Goal: Information Seeking & Learning: Learn about a topic

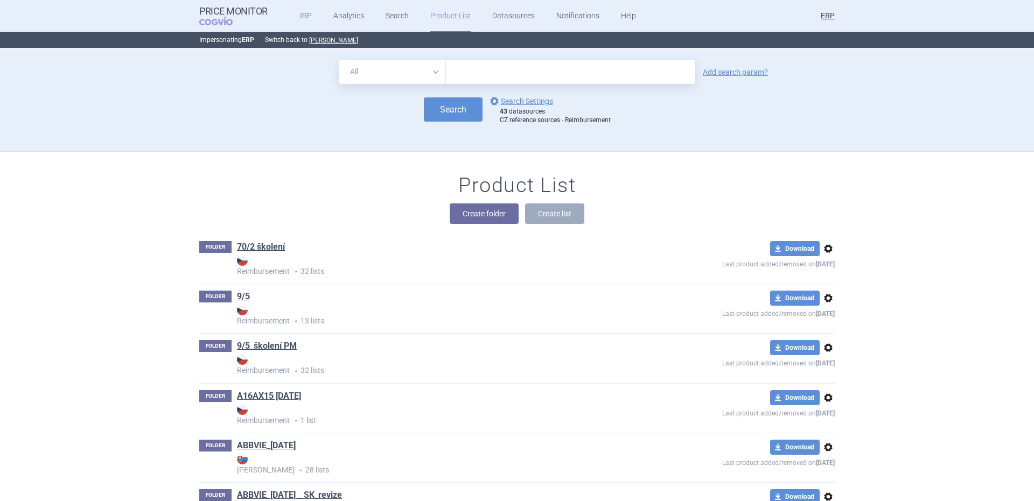
click at [537, 255] on strong "Reimbursement" at bounding box center [440, 265] width 407 height 20
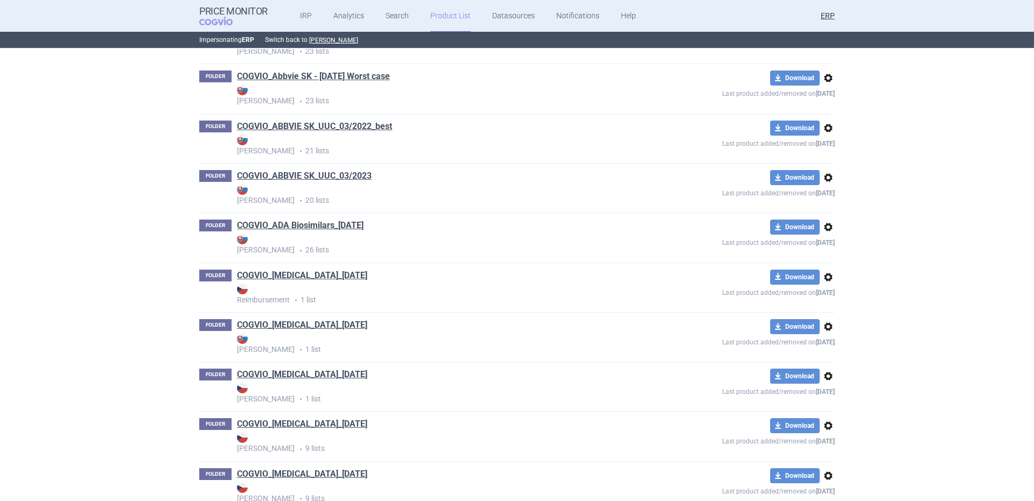
scroll to position [3252, 0]
click at [295, 273] on link "COGVIO_[MEDICAL_DATA]_[DATE]" at bounding box center [302, 275] width 130 height 12
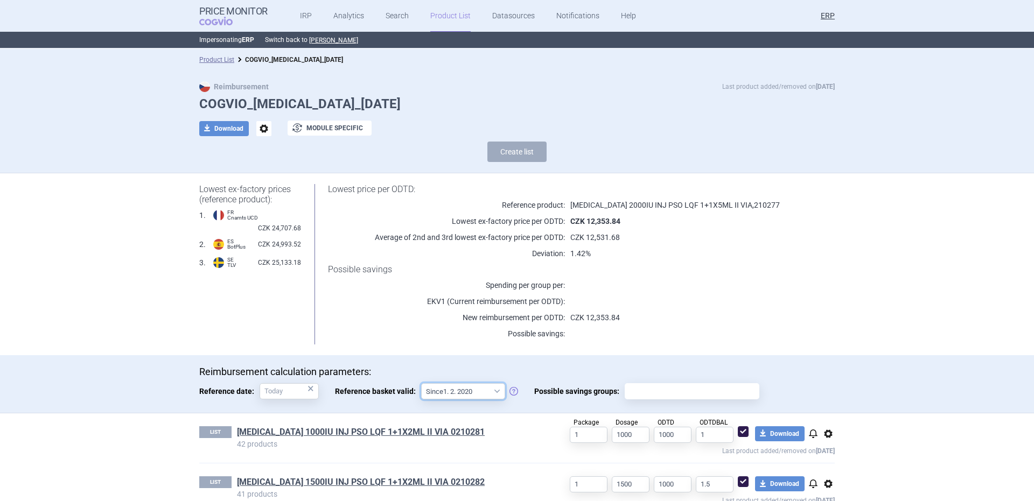
click at [458, 383] on select "Since 1. 2. 2020 Since 1. 7. 2013" at bounding box center [463, 391] width 84 height 16
click at [457, 384] on select "Since 1. 2. 2020 Since 1. 7. 2013" at bounding box center [463, 391] width 84 height 16
click at [211, 59] on link "Product List" at bounding box center [216, 60] width 35 height 8
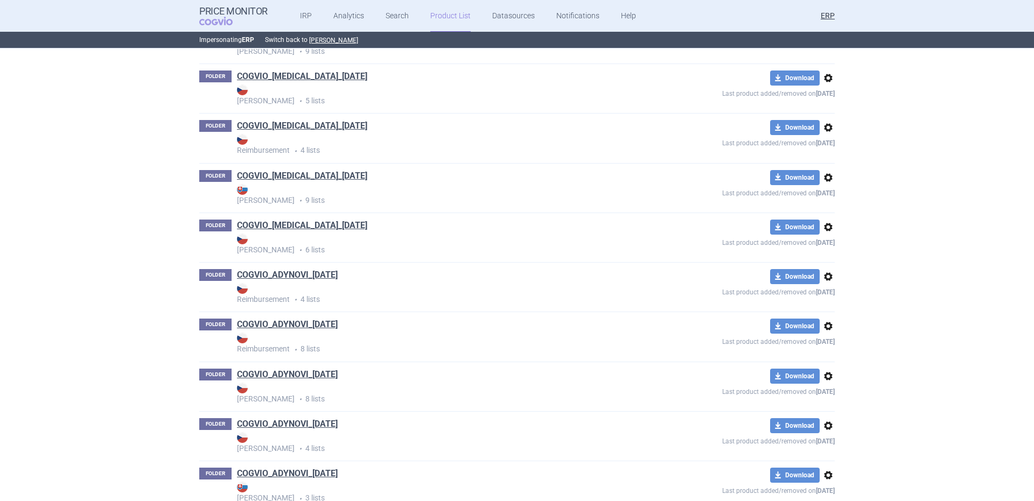
scroll to position [3799, 0]
click at [334, 280] on link "COGVIO_ADZYNMA_[DATE]" at bounding box center [290, 276] width 106 height 12
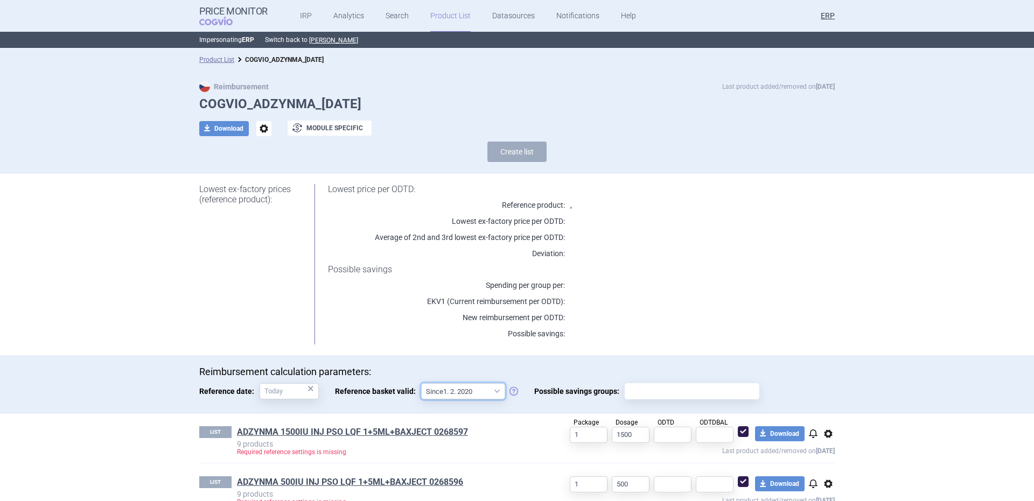
click at [481, 390] on select "Since 1. 2. 2020 Since 1. 7. 2013" at bounding box center [463, 391] width 84 height 16
click at [478, 396] on select "Since 1. 2. 2020 Since 1. 7. 2013" at bounding box center [463, 391] width 84 height 16
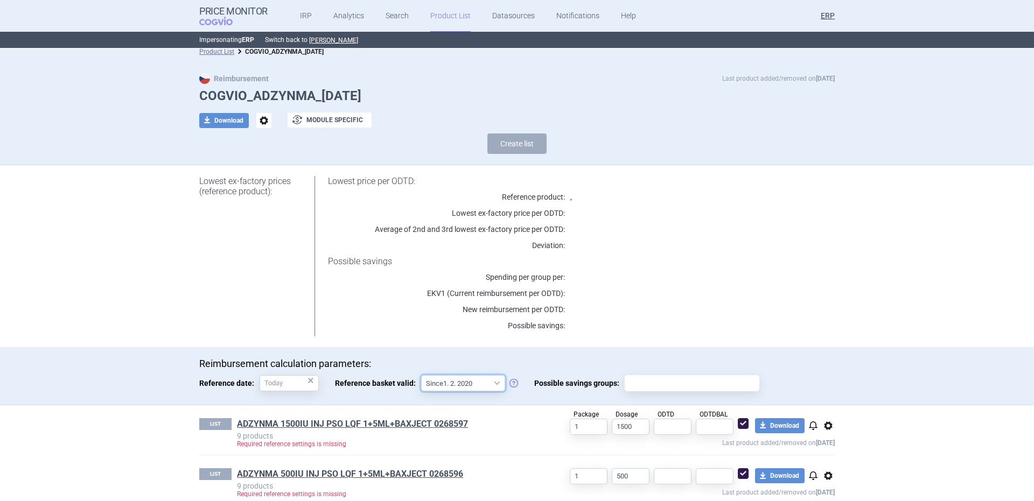
scroll to position [23, 0]
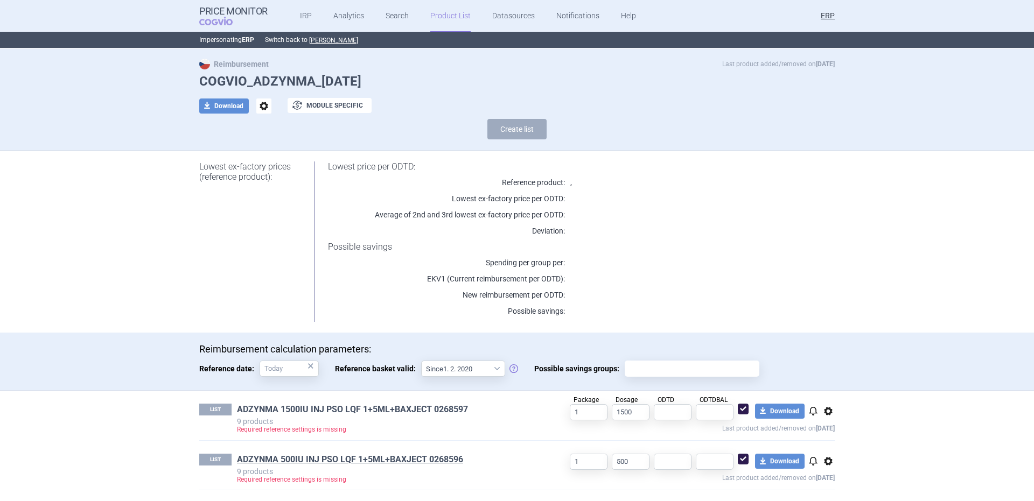
click at [332, 410] on link "ADZYNMA 1500IU INJ PSO LQF 1+5ML+BAXJECT 0268597" at bounding box center [352, 410] width 231 height 12
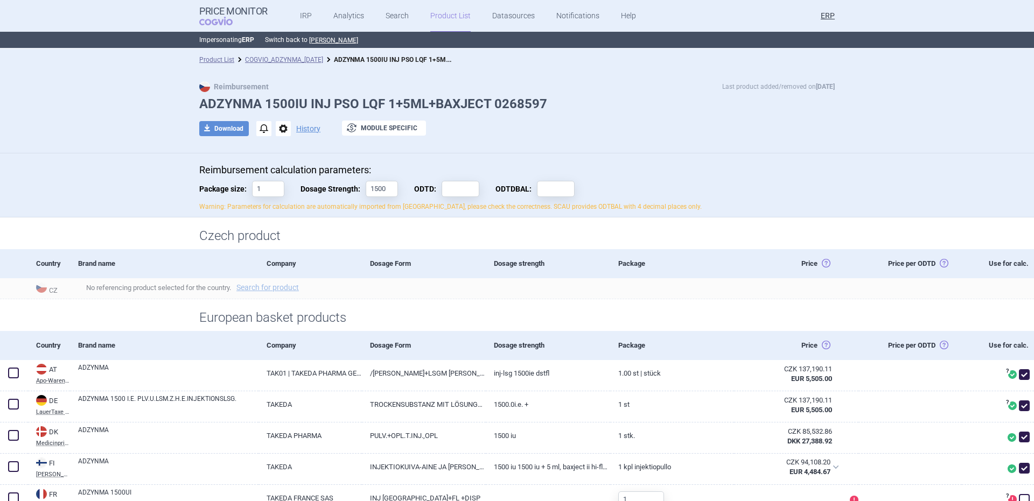
click at [242, 102] on h1 "ADZYNMA 1500IU INJ PSO LQF 1+5ML+BAXJECT 0268597" at bounding box center [516, 104] width 635 height 16
copy h1 "ADZYNMA"
click at [313, 61] on link "COGVIO_ADZYNMA_[DATE]" at bounding box center [284, 60] width 78 height 8
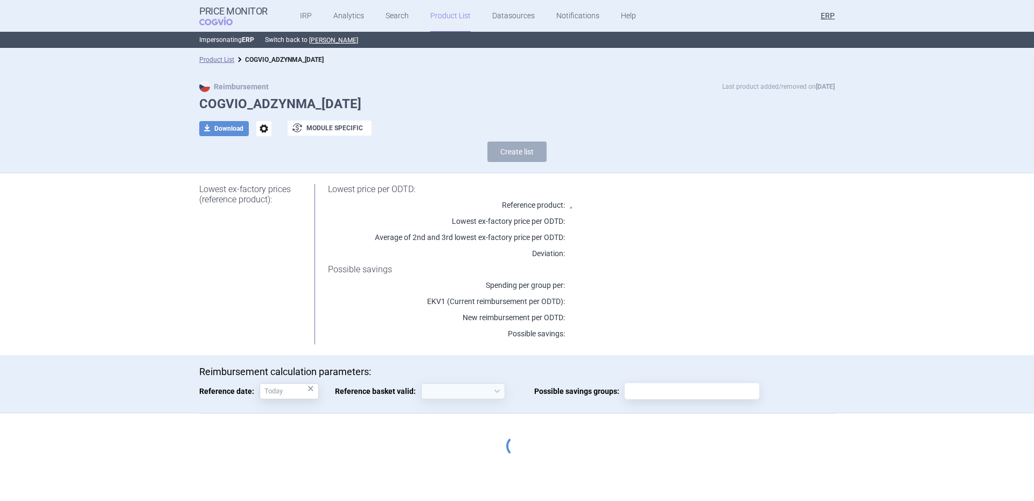
select select "[DATE]"
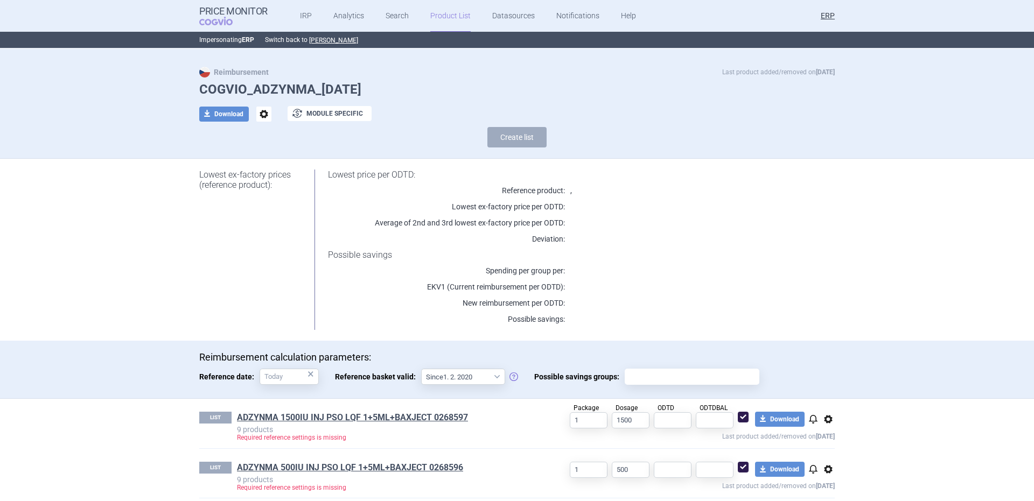
scroll to position [23, 0]
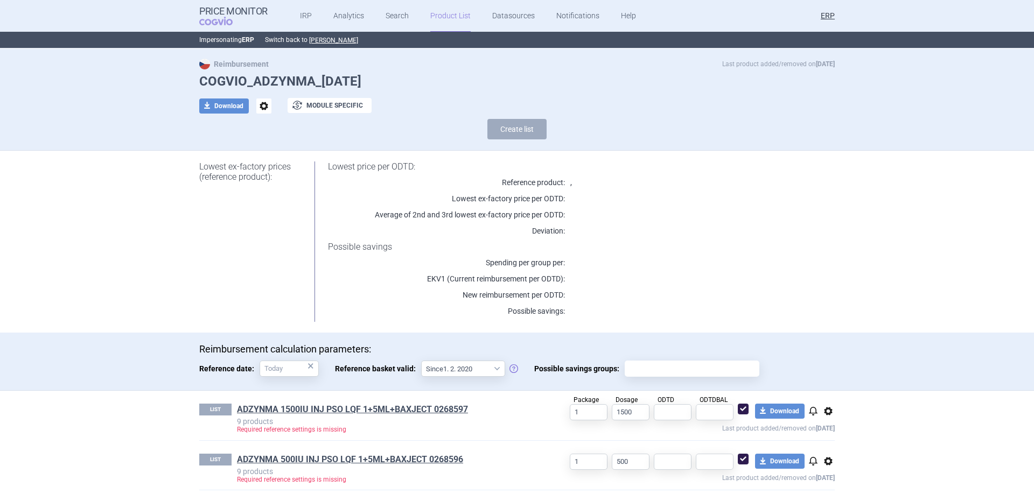
click at [379, 456] on link "ADZYNMA 500IU INJ PSO LQF 1+5ML+BAXJECT 0268596" at bounding box center [350, 460] width 226 height 12
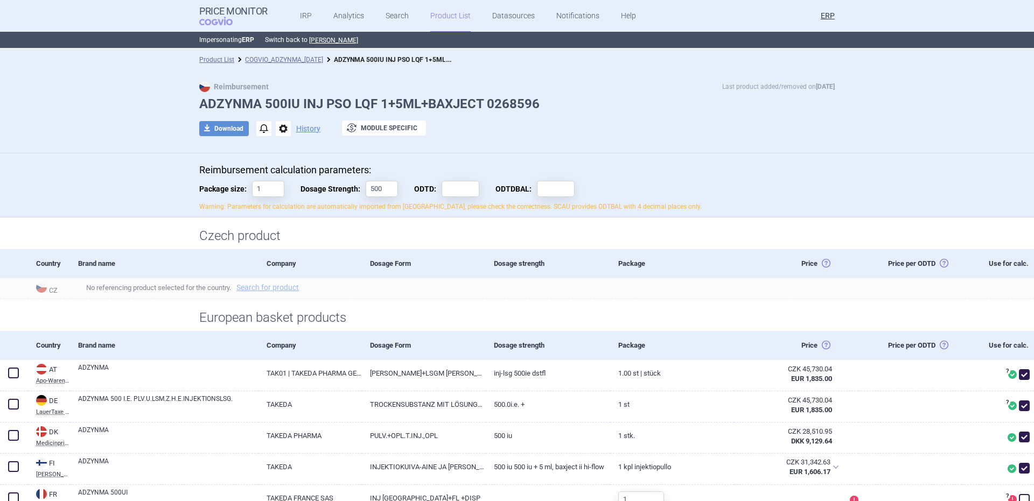
drag, startPoint x: 211, startPoint y: 59, endPoint x: 298, endPoint y: 32, distance: 91.5
click at [211, 59] on link "Product List" at bounding box center [216, 60] width 35 height 8
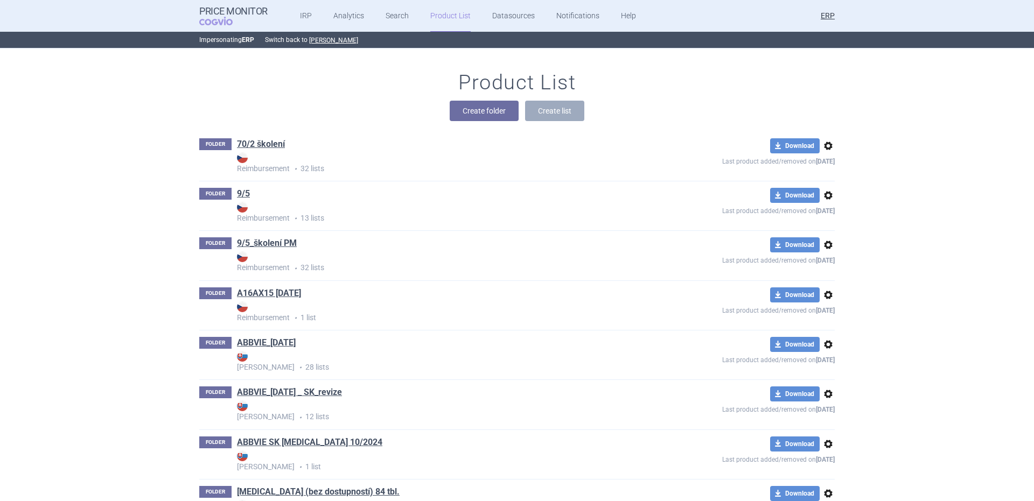
scroll to position [5282, 0]
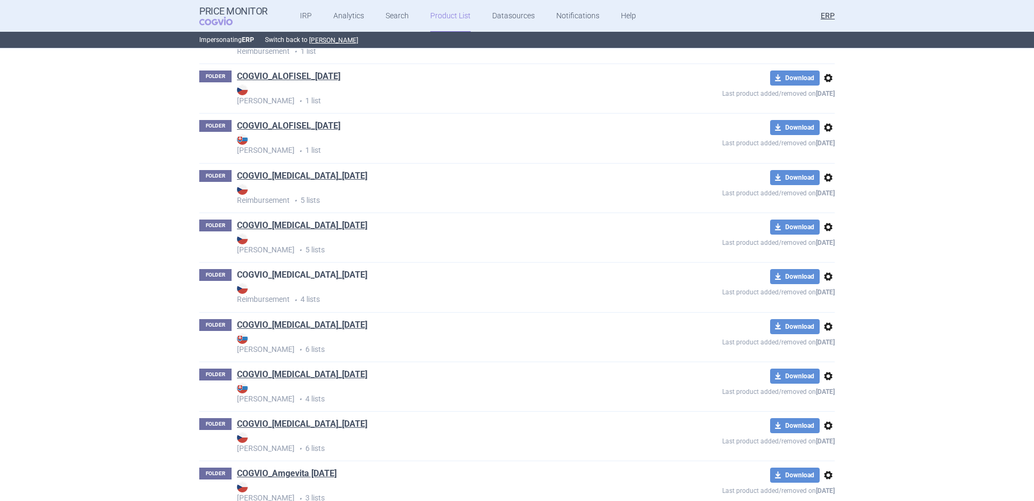
click at [353, 274] on link "COGVIO_[MEDICAL_DATA]_[DATE]" at bounding box center [302, 275] width 130 height 12
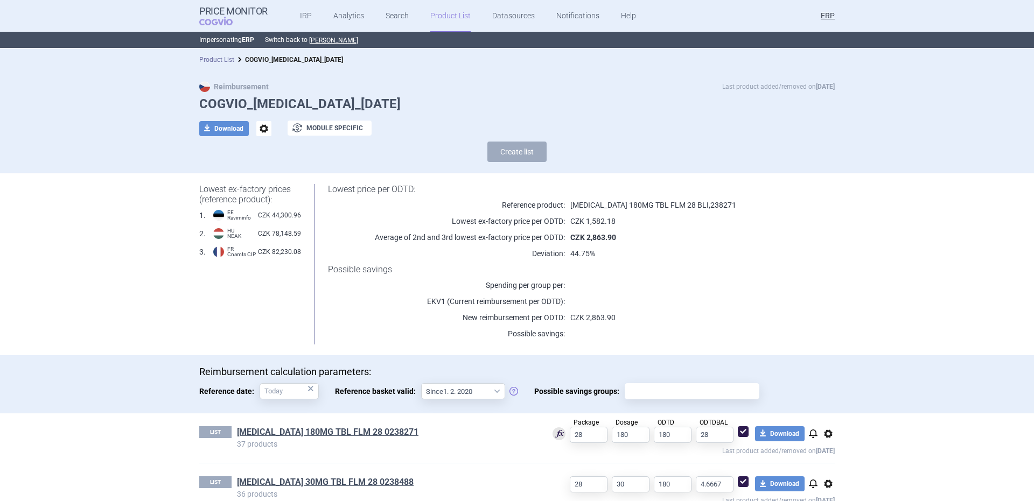
click at [210, 61] on link "Product List" at bounding box center [216, 60] width 35 height 8
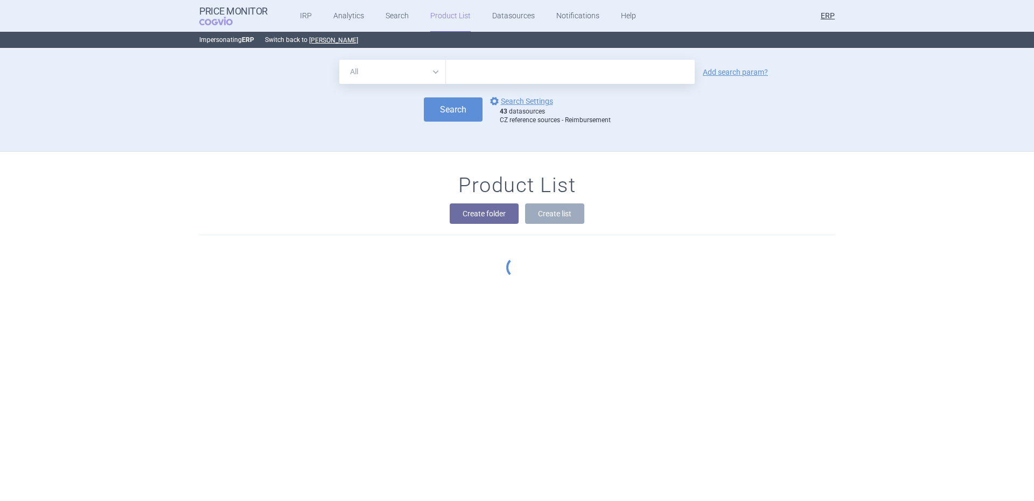
click at [208, 62] on div "All Brand Name ATC Company Active Substance Country Newer than Add search param?" at bounding box center [516, 72] width 635 height 24
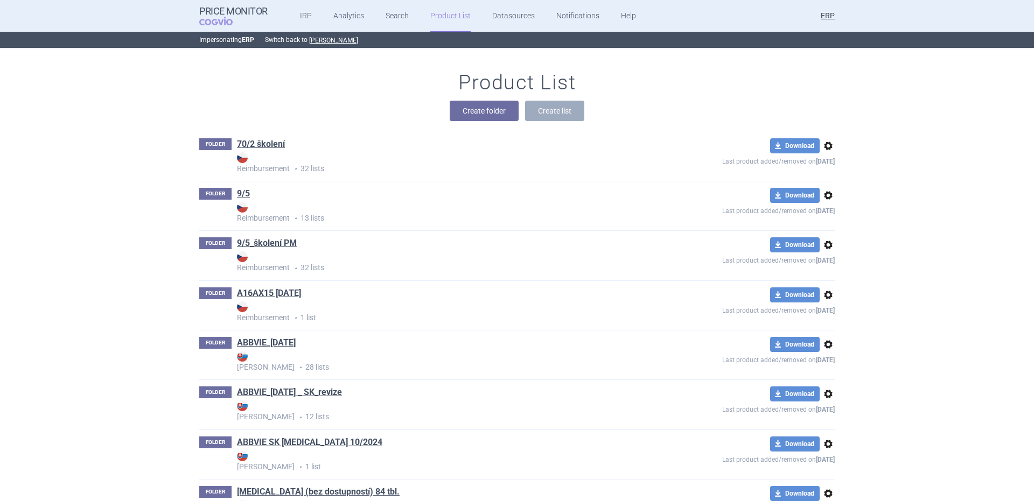
scroll to position [11438, 0]
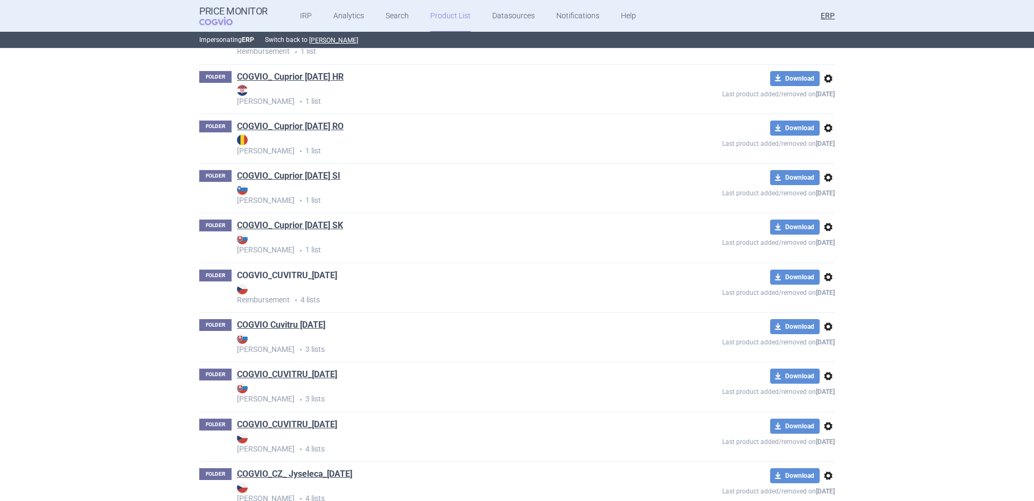
click at [323, 277] on link "COGVIO_CUVITRU_[DATE]" at bounding box center [287, 276] width 100 height 12
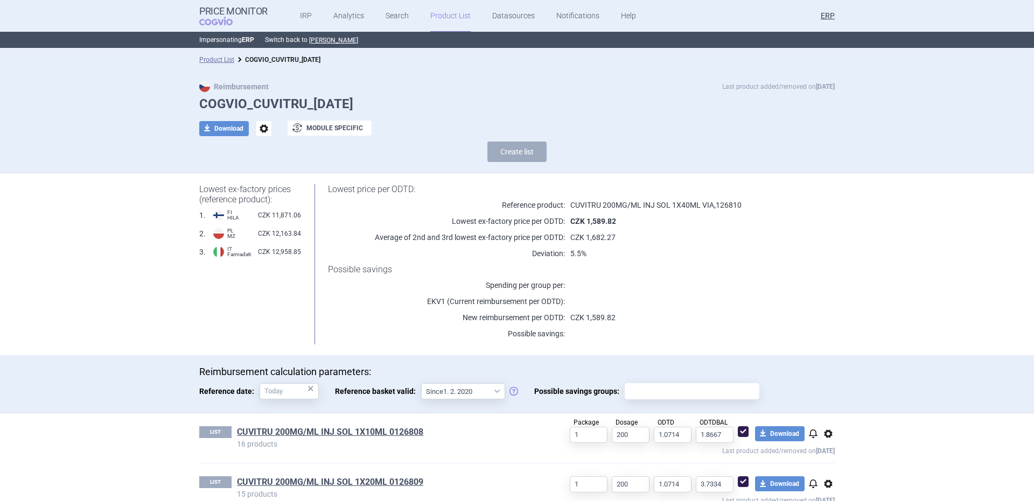
scroll to position [122, 0]
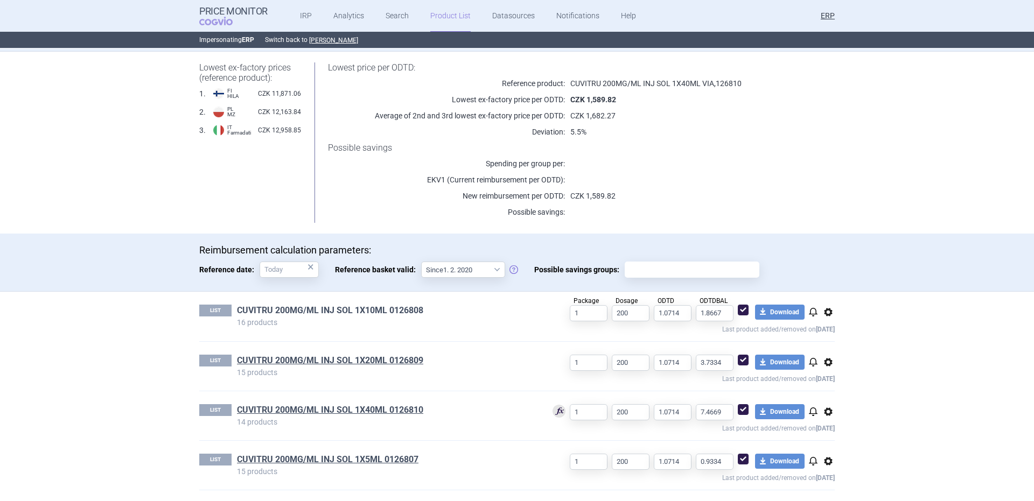
drag, startPoint x: 354, startPoint y: 317, endPoint x: 342, endPoint y: 311, distance: 13.0
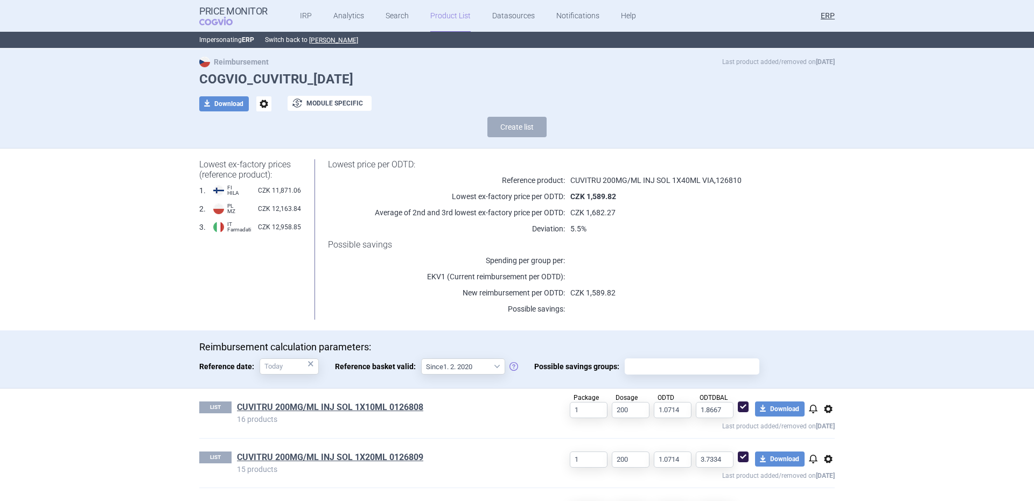
scroll to position [0, 0]
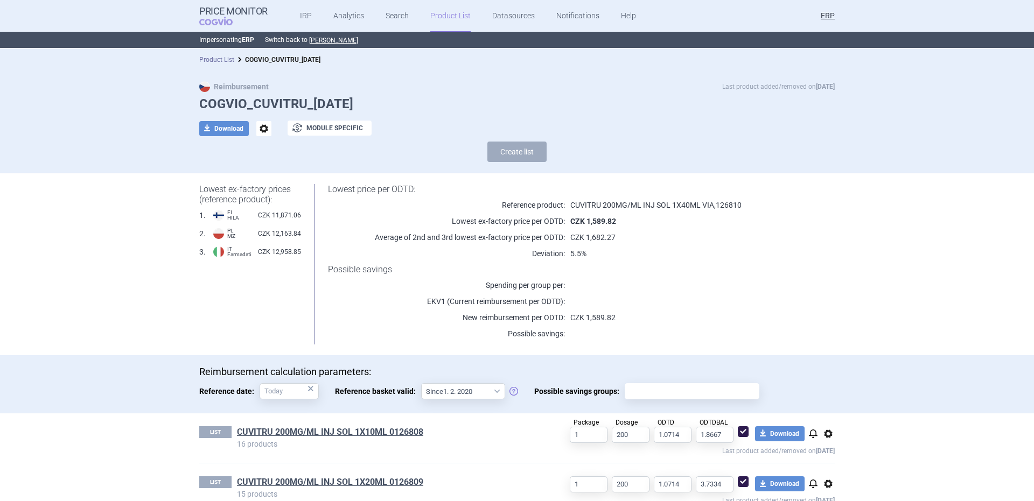
click at [225, 61] on link "Product List" at bounding box center [216, 60] width 35 height 8
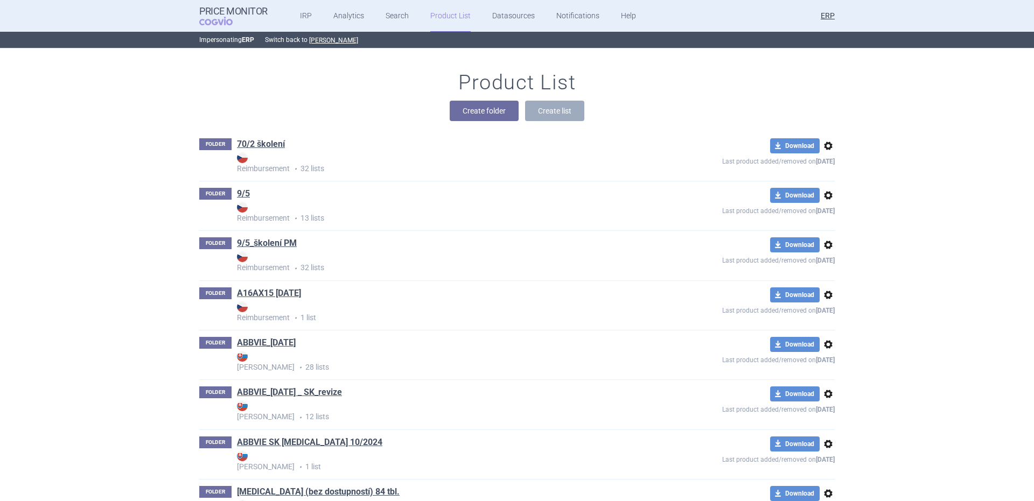
scroll to position [12681, 0]
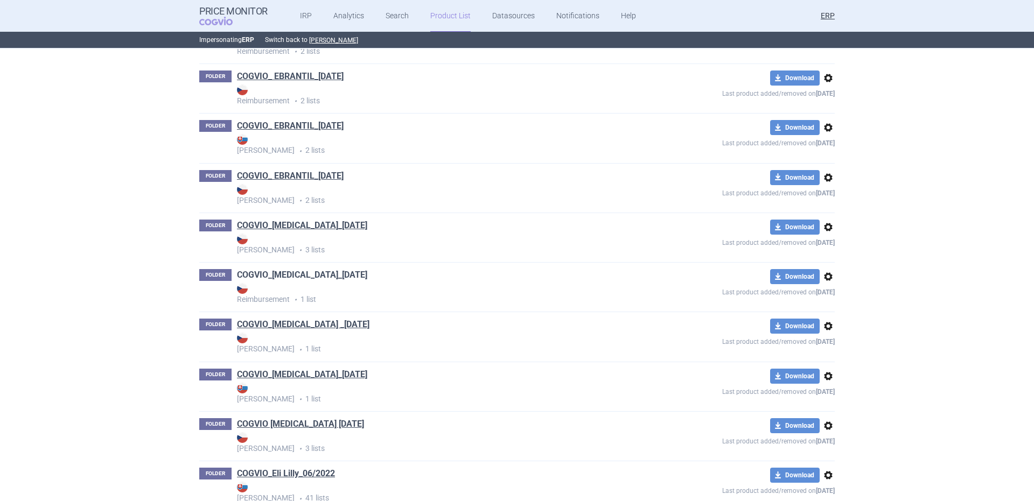
click at [340, 281] on link "COGVIO_[MEDICAL_DATA]_[DATE]" at bounding box center [302, 275] width 130 height 12
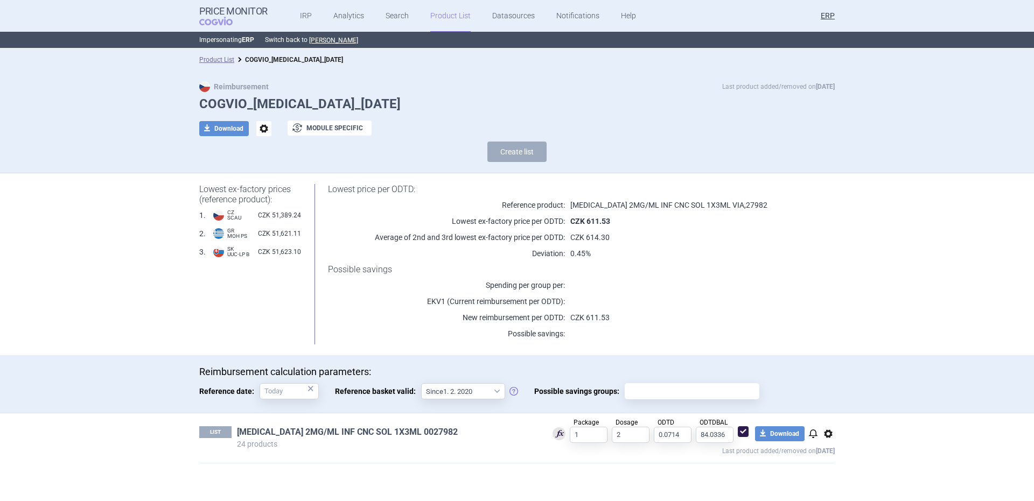
click at [360, 427] on link "[MEDICAL_DATA] 2MG/ML INF CNC SOL 1X3ML 0027982" at bounding box center [347, 433] width 221 height 12
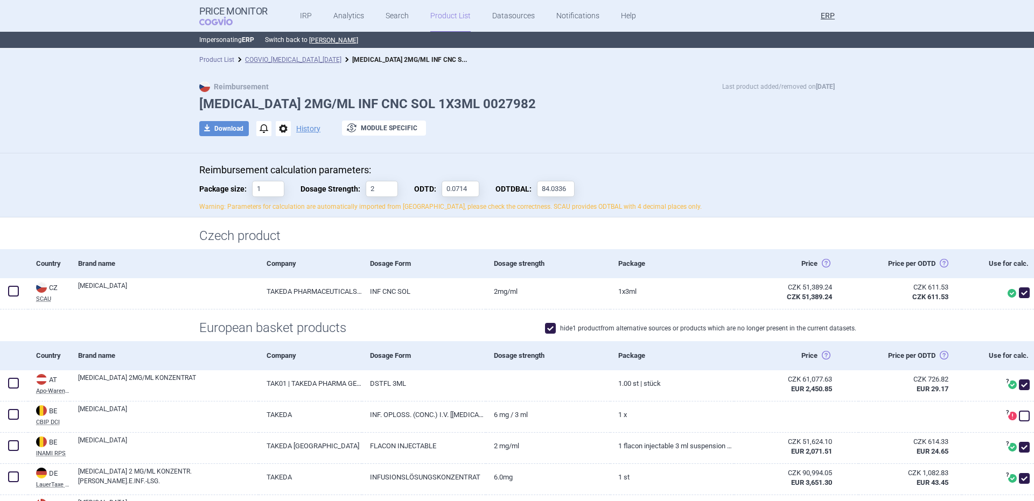
click at [221, 62] on link "Product List" at bounding box center [216, 60] width 35 height 8
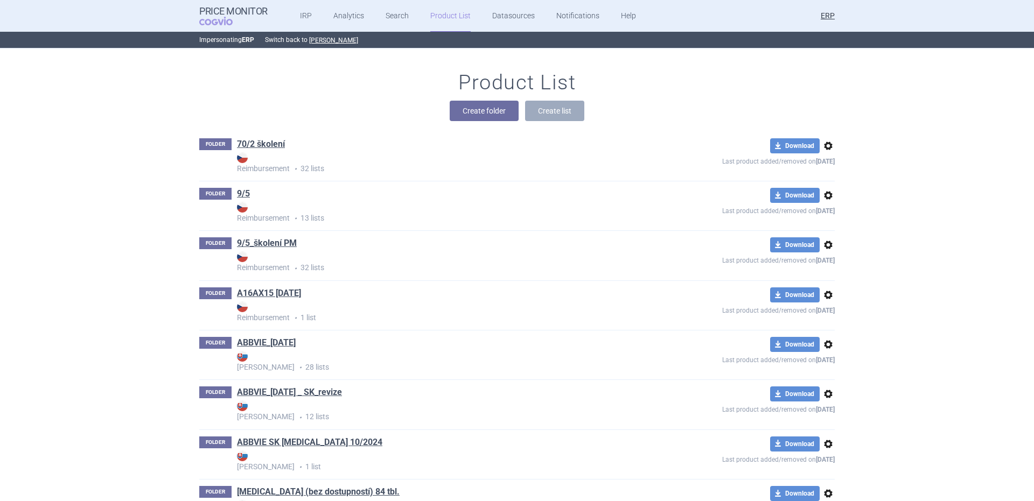
scroll to position [13873, 0]
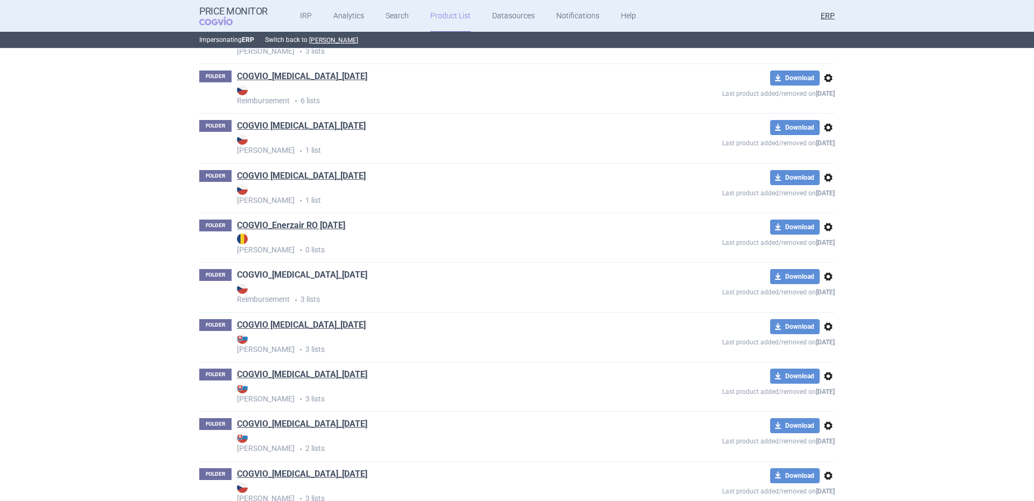
click at [328, 276] on link "COGVIO_[MEDICAL_DATA]_[DATE]" at bounding box center [302, 275] width 130 height 12
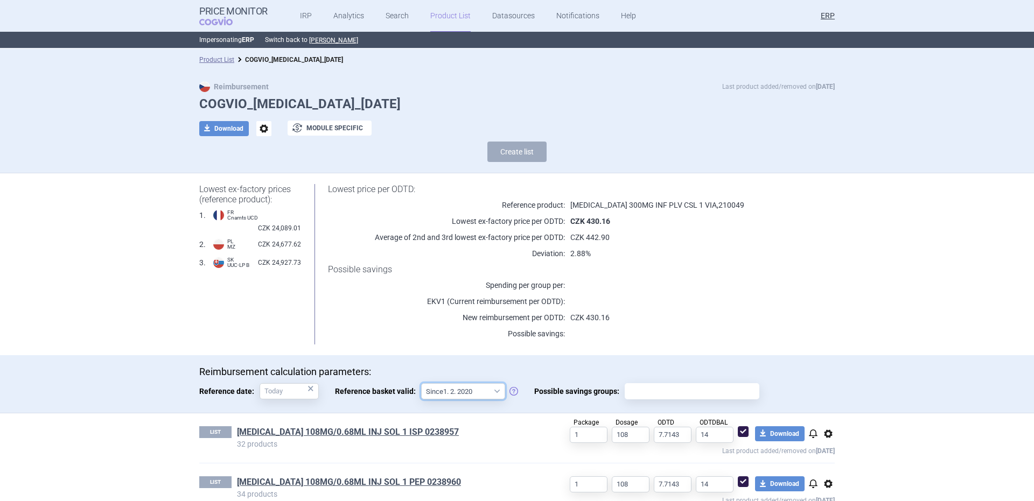
click at [438, 386] on select "Since 1. 2. 2020 Since 1. 7. 2013" at bounding box center [463, 391] width 84 height 16
drag, startPoint x: 223, startPoint y: 61, endPoint x: 592, endPoint y: 9, distance: 372.5
click at [224, 61] on link "Product List" at bounding box center [216, 60] width 35 height 8
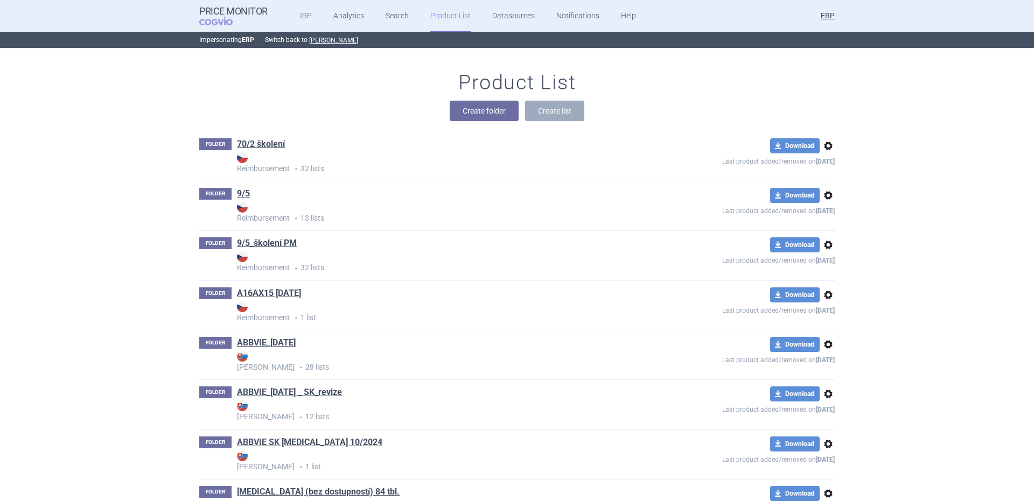
scroll to position [15655, 0]
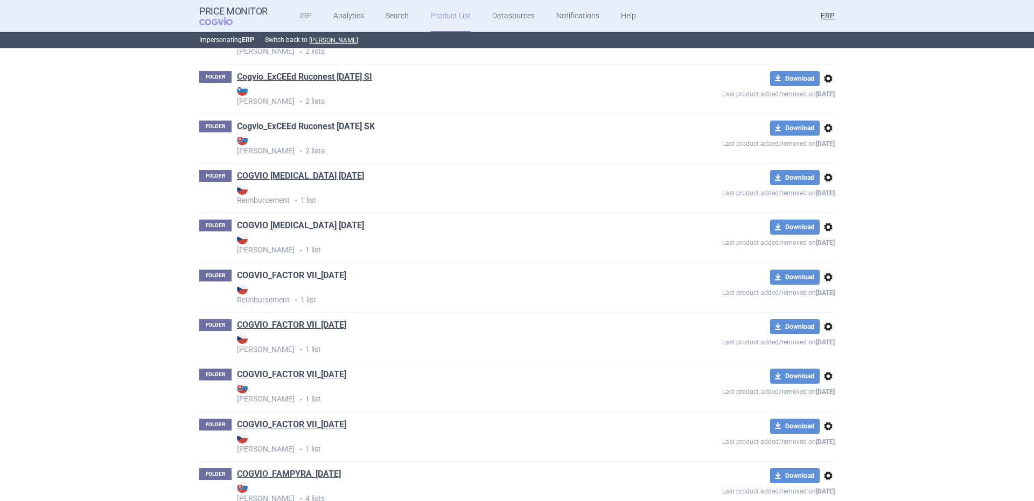
click at [318, 278] on link "COGVIO_FACTOR VII_[DATE]" at bounding box center [291, 276] width 109 height 12
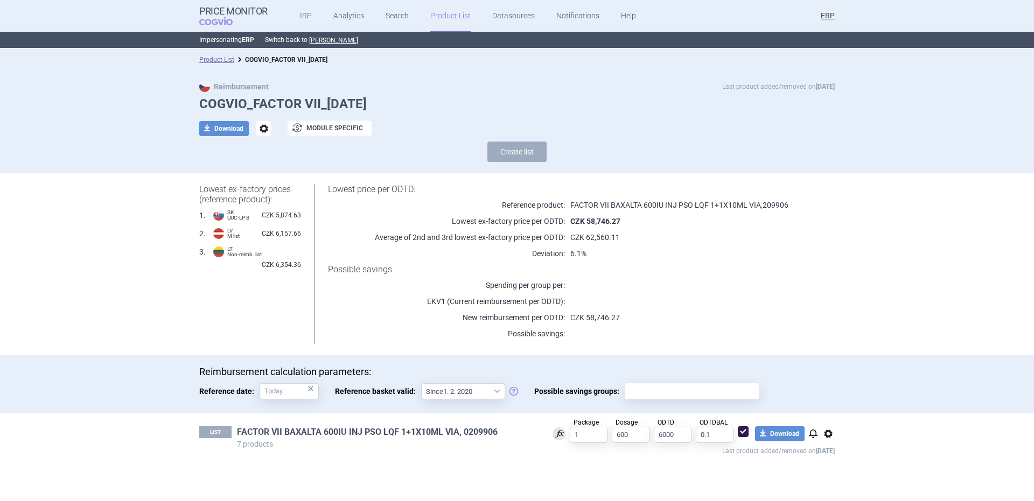
click at [332, 429] on link "FACTOR VII BAXALTA 600IU INJ PSO LQF 1+1X10ML VIA, 0209906" at bounding box center [367, 433] width 261 height 12
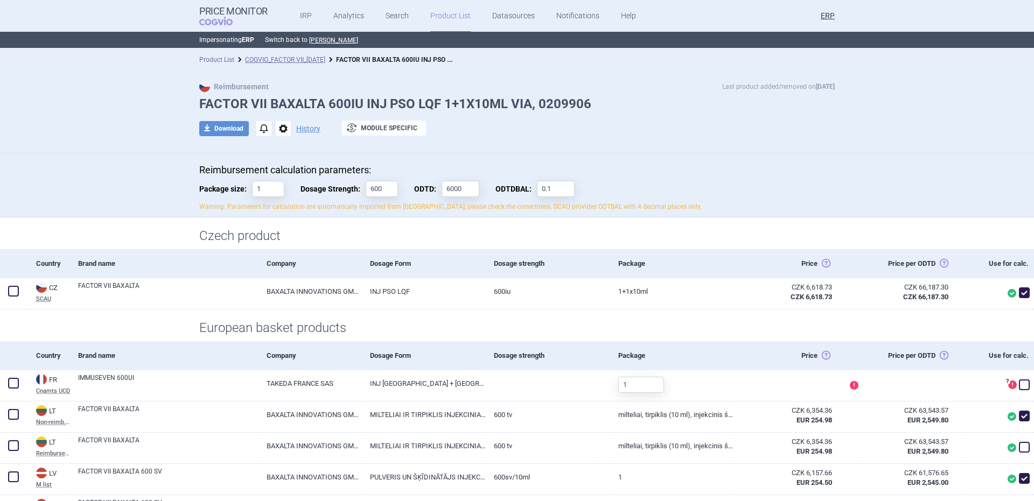
click at [218, 59] on link "Product List" at bounding box center [216, 60] width 35 height 8
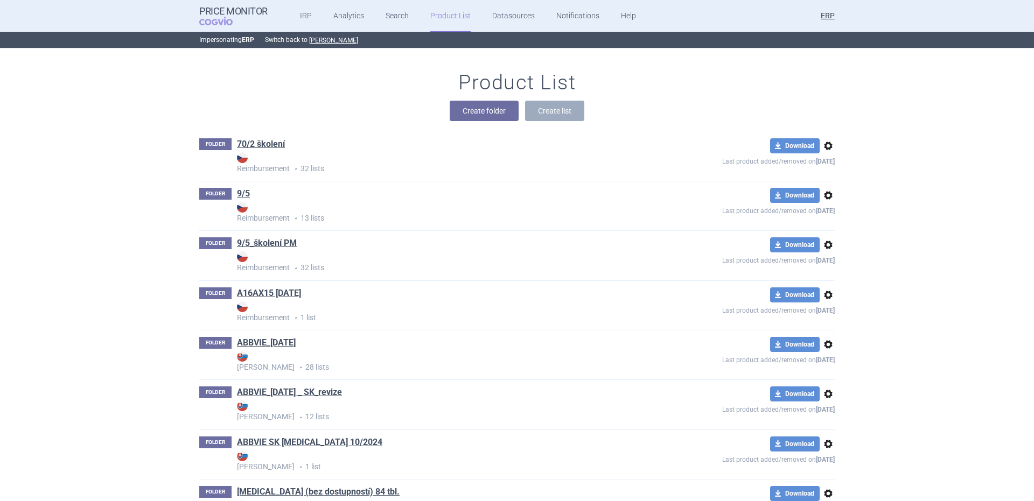
scroll to position [15904, 0]
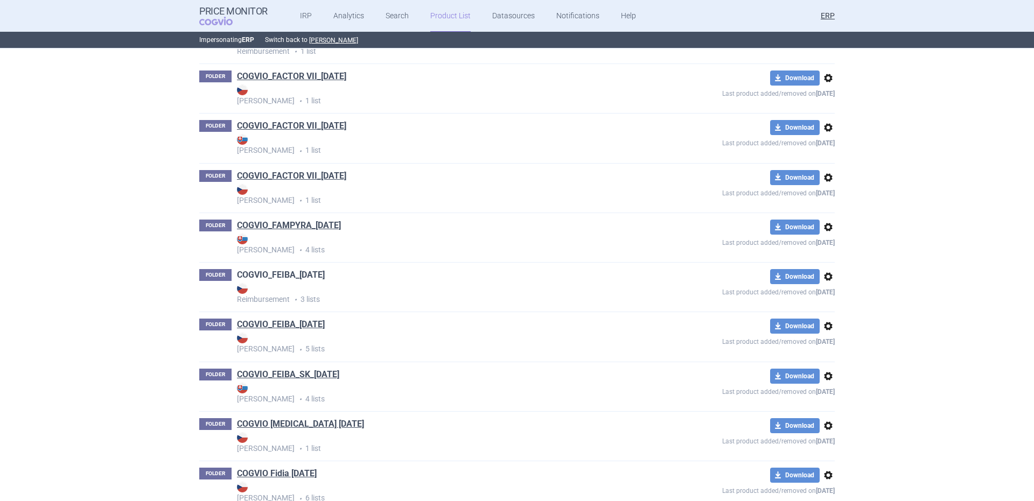
click at [308, 274] on link "COGVIO_FEIBA_[DATE]" at bounding box center [281, 275] width 88 height 12
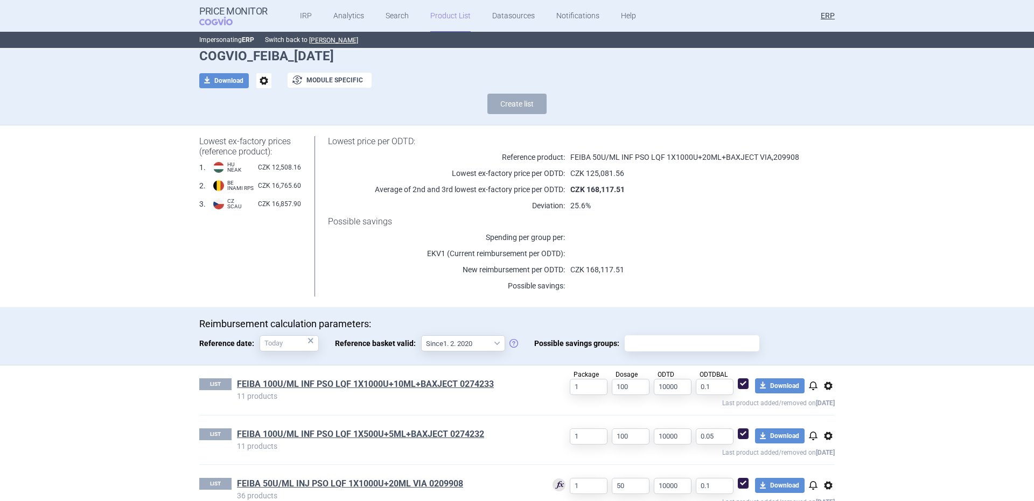
scroll to position [72, 0]
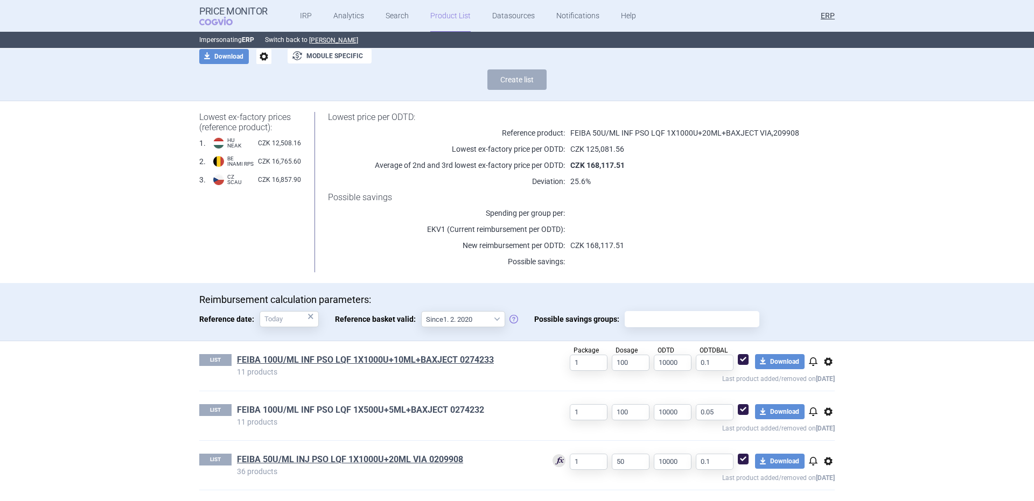
click at [427, 406] on link "FEIBA 100U/ML INF PSO LQF 1X500U+5ML+BAXJECT 0274232" at bounding box center [360, 410] width 247 height 12
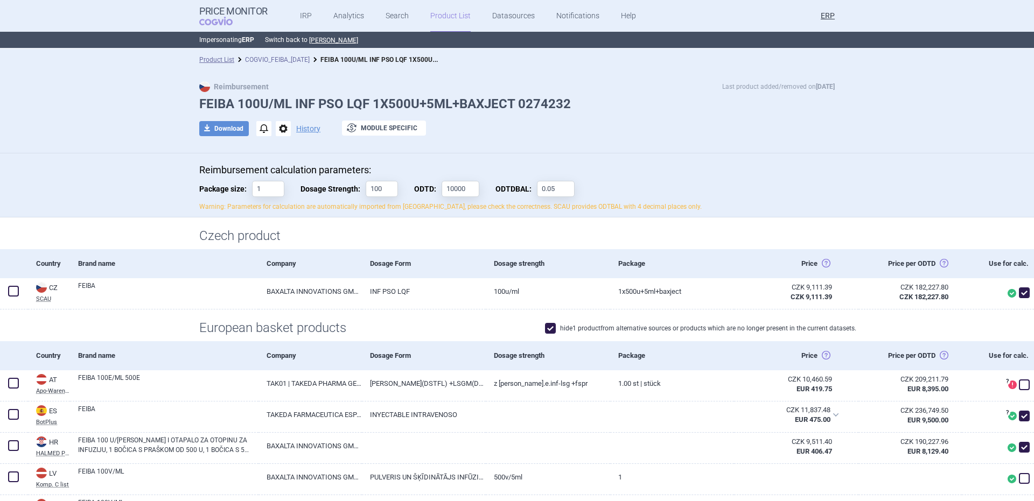
click at [310, 61] on link "COGVIO_FEIBA_[DATE]" at bounding box center [277, 60] width 65 height 8
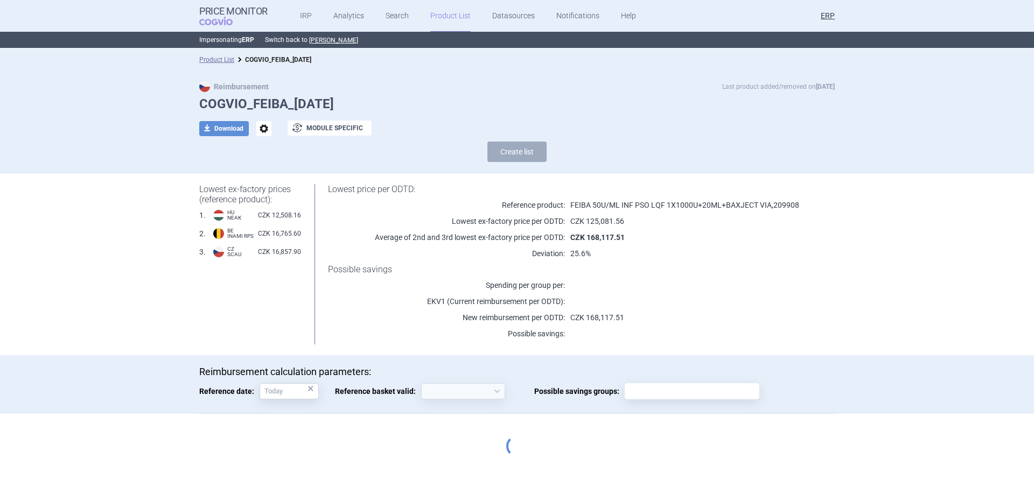
select select "[DATE]"
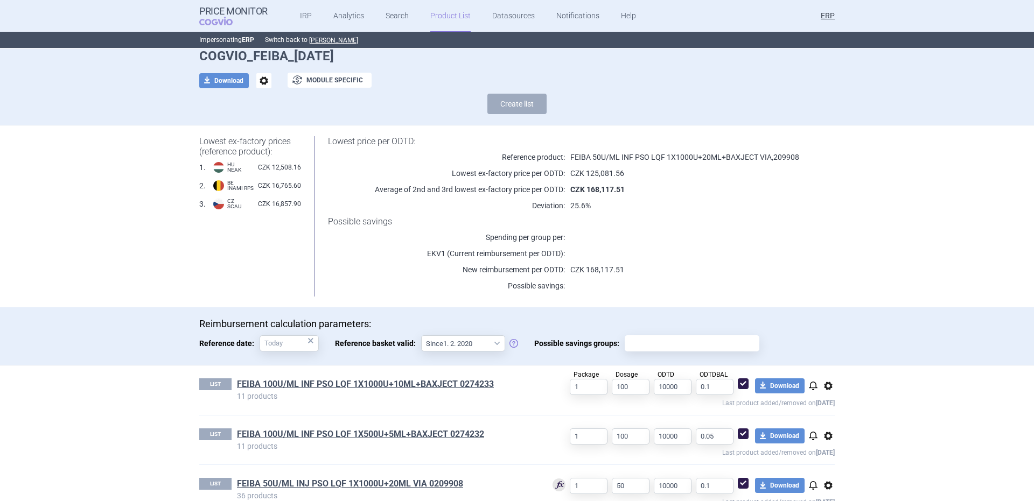
scroll to position [72, 0]
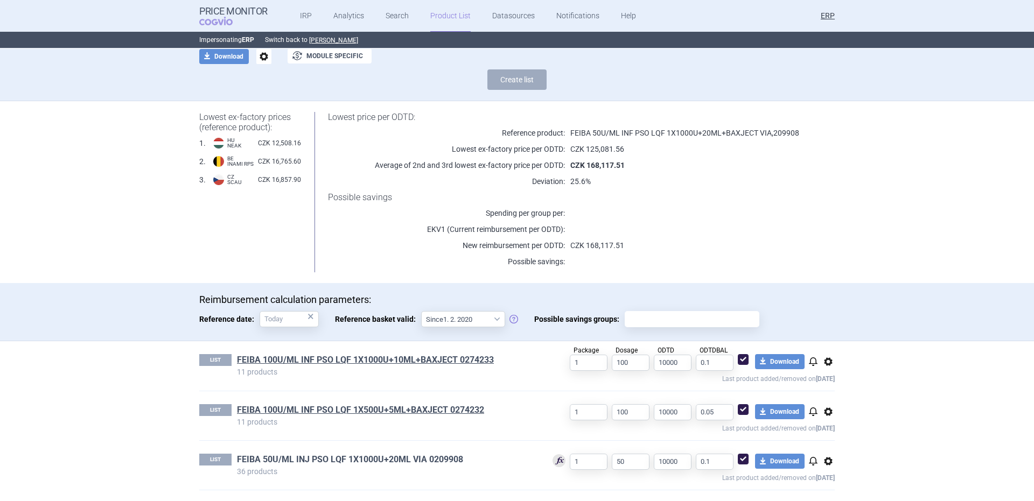
click at [414, 462] on link "FEIBA 50U/ML INJ PSO LQF 1X1000U+20ML VIA 0209908" at bounding box center [350, 460] width 226 height 12
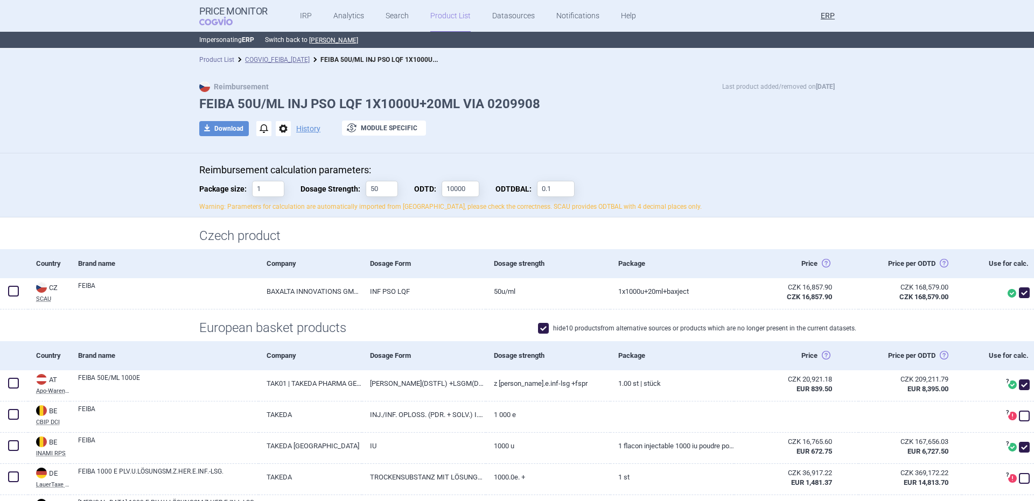
click at [224, 60] on link "Product List" at bounding box center [216, 60] width 35 height 8
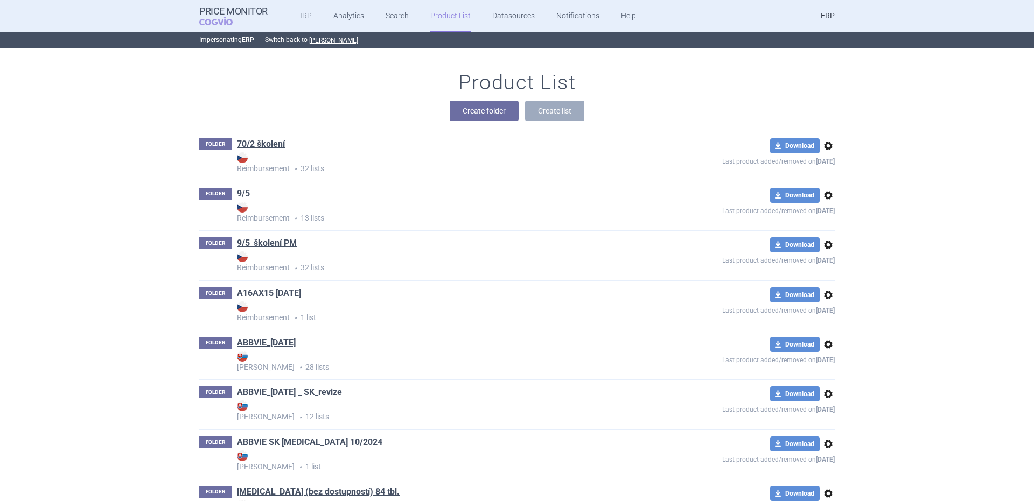
scroll to position [16152, 0]
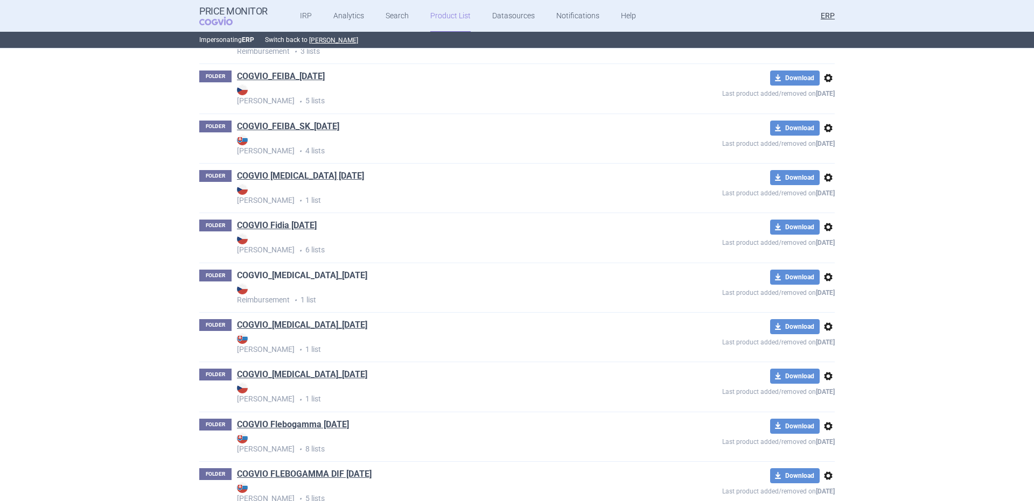
click at [314, 271] on link "COGVIO_[MEDICAL_DATA]_[DATE]" at bounding box center [302, 276] width 130 height 12
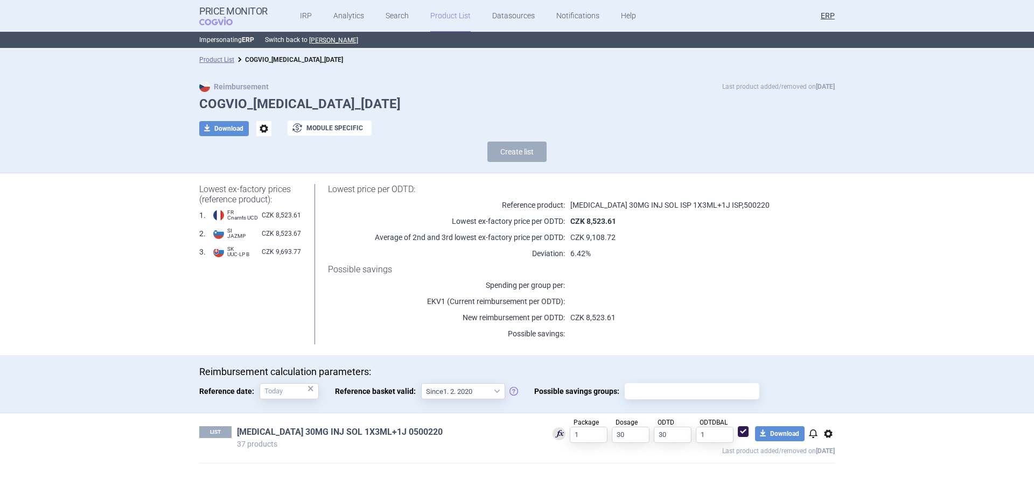
click at [284, 429] on link "[MEDICAL_DATA] 30MG INJ SOL 1X3ML+1J 0500220" at bounding box center [340, 433] width 206 height 12
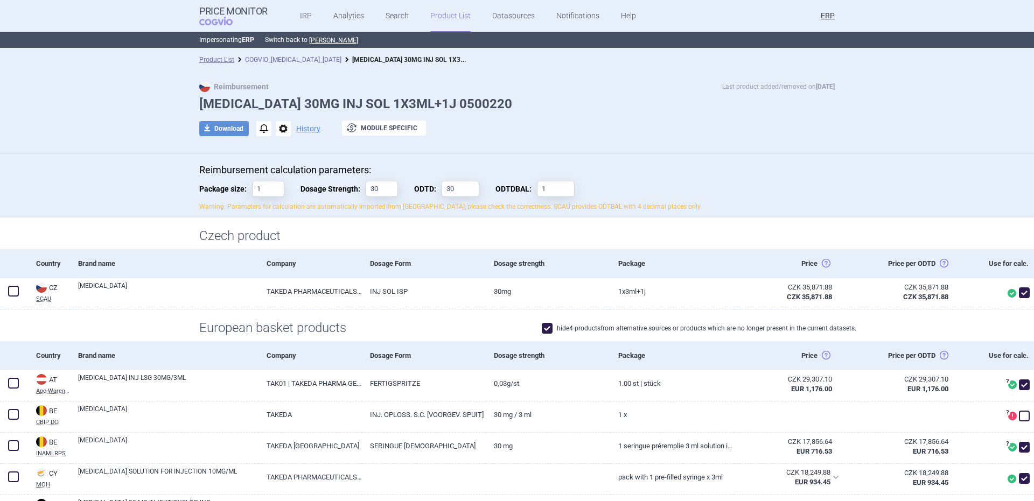
click at [271, 61] on link "COGVIO_[MEDICAL_DATA]_[DATE]" at bounding box center [293, 60] width 96 height 8
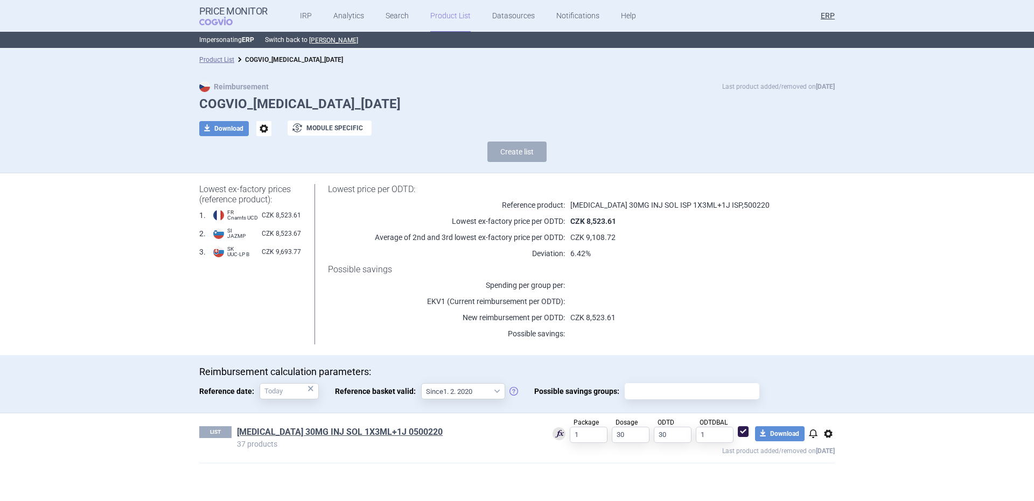
click at [228, 57] on link "Product List" at bounding box center [216, 60] width 35 height 8
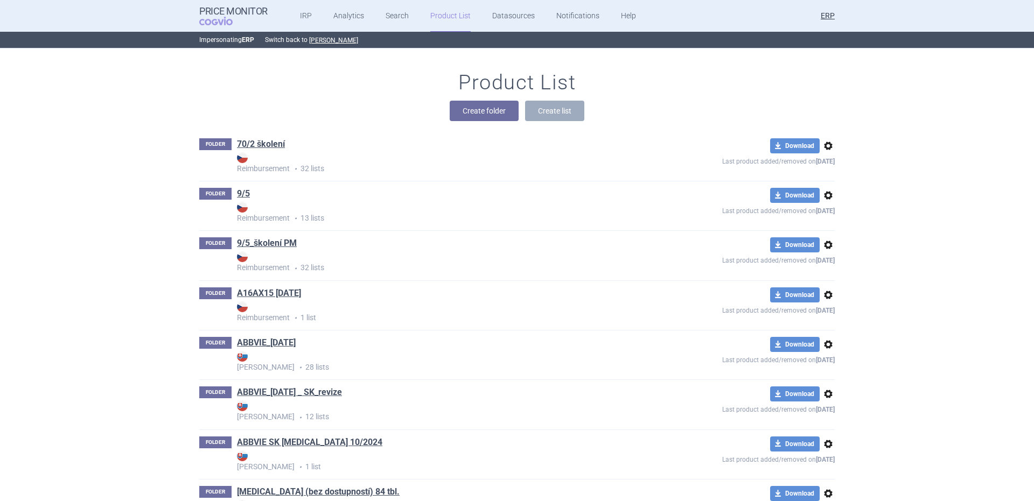
scroll to position [16641, 0]
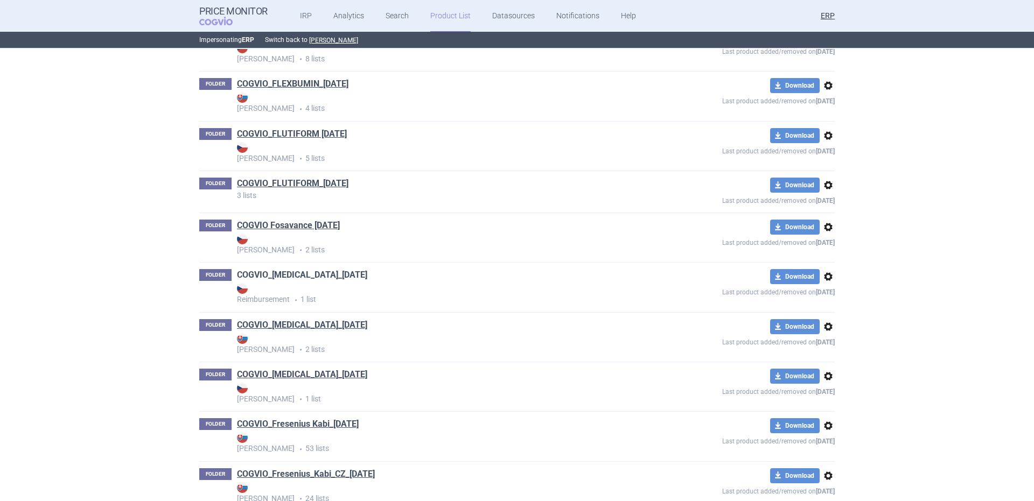
click at [307, 278] on link "COGVIO_[MEDICAL_DATA]_[DATE]" at bounding box center [302, 275] width 130 height 12
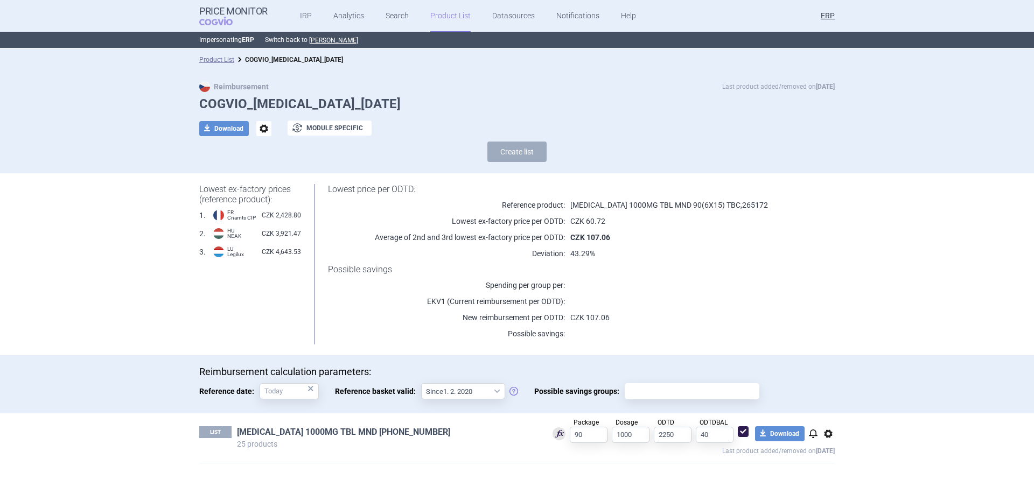
click at [368, 432] on link "[MEDICAL_DATA] 1000MG TBL MND [PHONE_NUMBER]" at bounding box center [343, 433] width 213 height 12
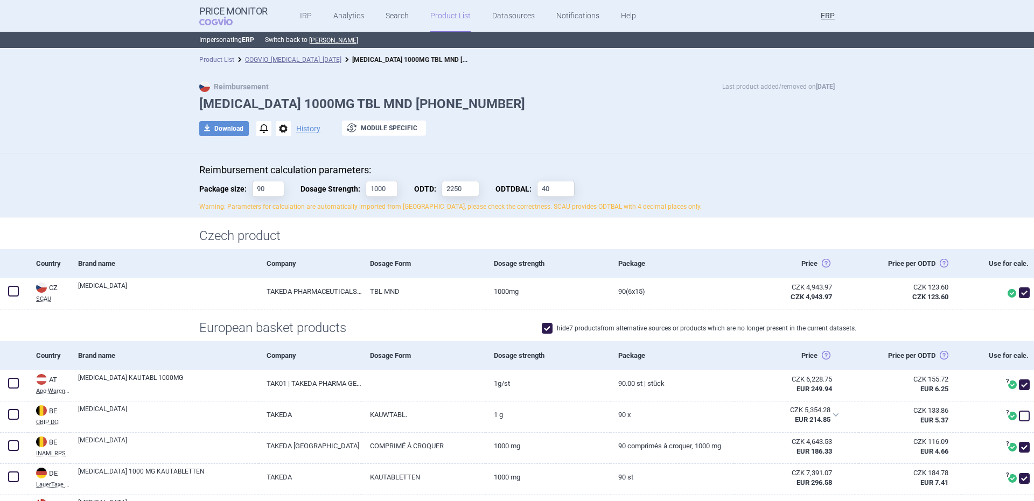
click at [207, 61] on link "Product List" at bounding box center [216, 60] width 35 height 8
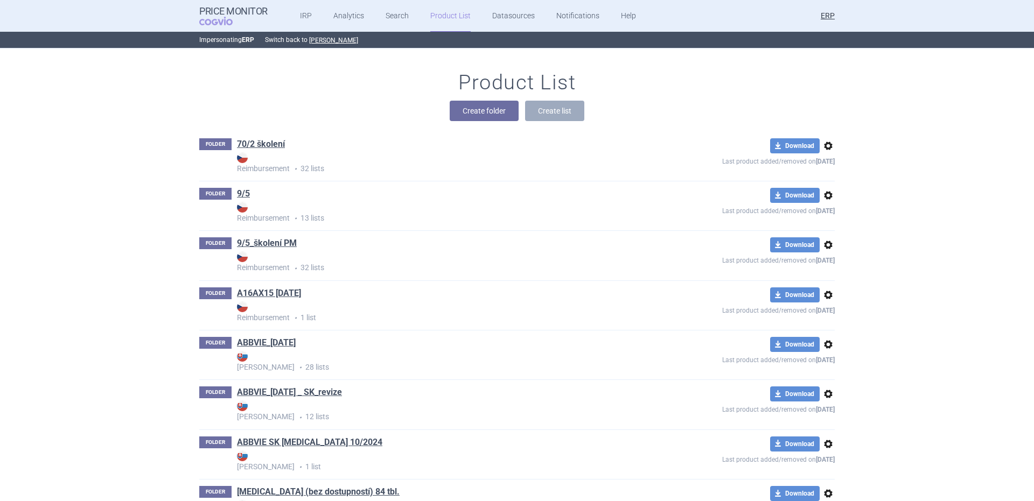
scroll to position [16940, 0]
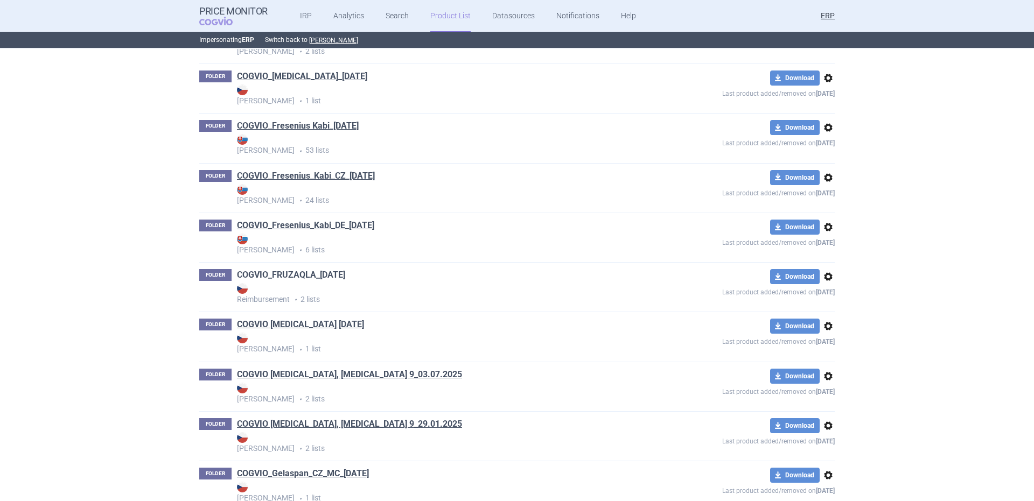
click at [307, 272] on link "COGVIO_FRUZAQLA_[DATE]" at bounding box center [291, 275] width 108 height 12
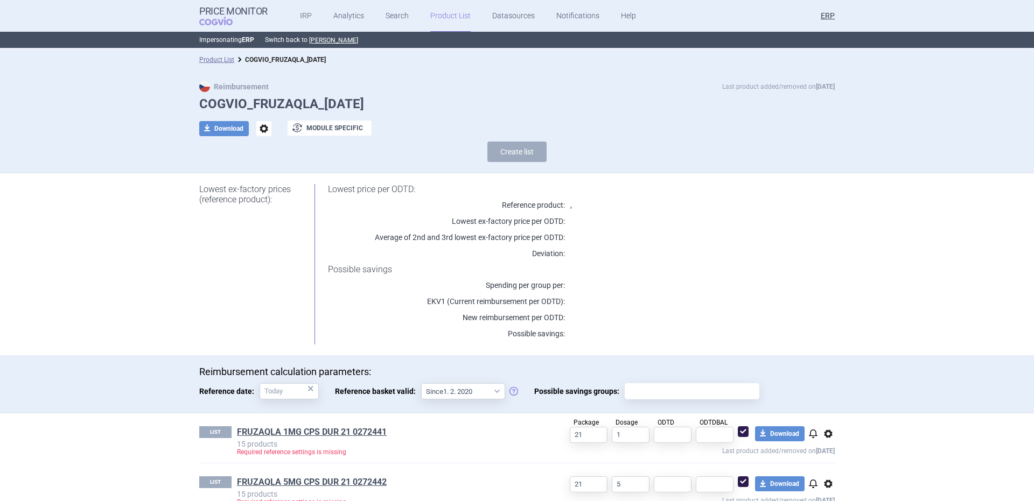
click at [206, 65] on div "Product List COGVIO_FRUZAQLA_[DATE]" at bounding box center [517, 60] width 1034 height 22
click at [206, 55] on li "Product List" at bounding box center [216, 59] width 35 height 11
click at [213, 57] on link "Product List" at bounding box center [216, 60] width 35 height 8
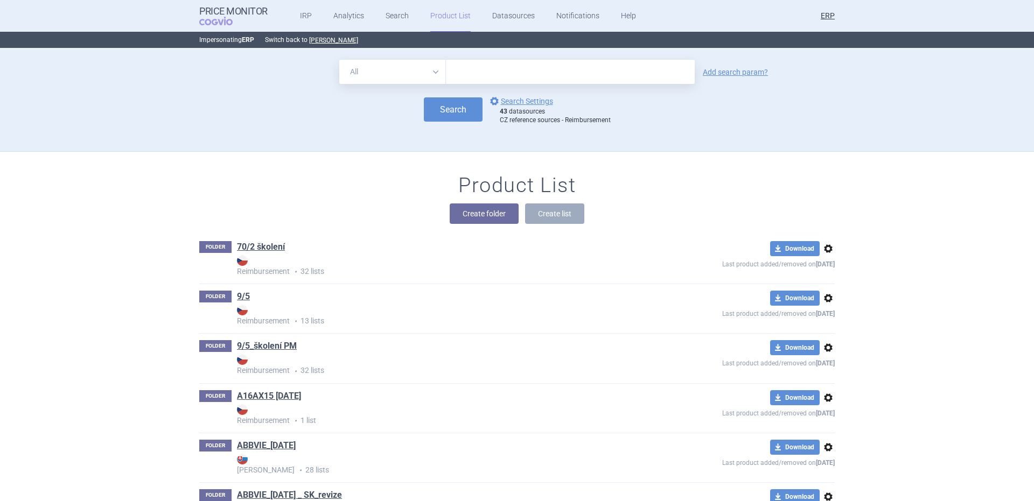
scroll to position [19864, 0]
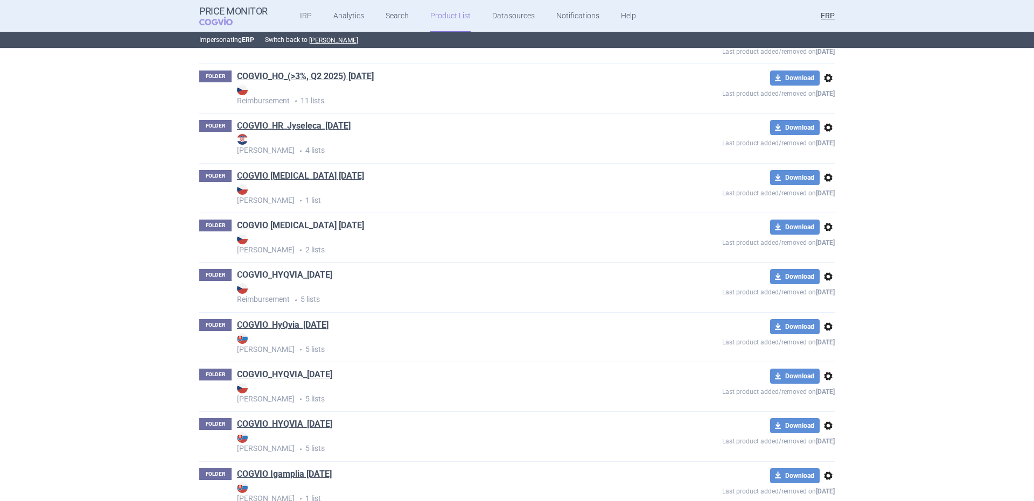
click at [261, 278] on link "COGVIO_HYQVIA_[DATE]" at bounding box center [284, 275] width 95 height 12
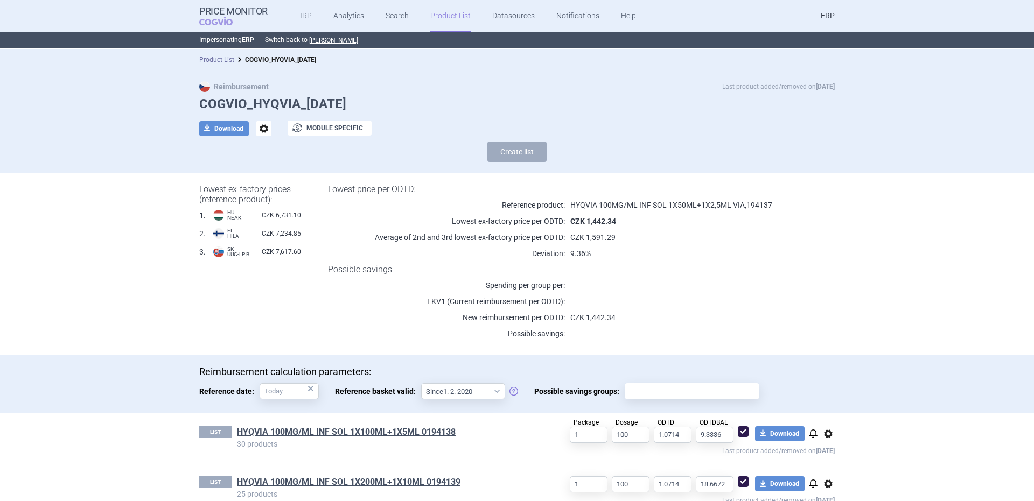
click at [213, 61] on link "Product List" at bounding box center [216, 60] width 35 height 8
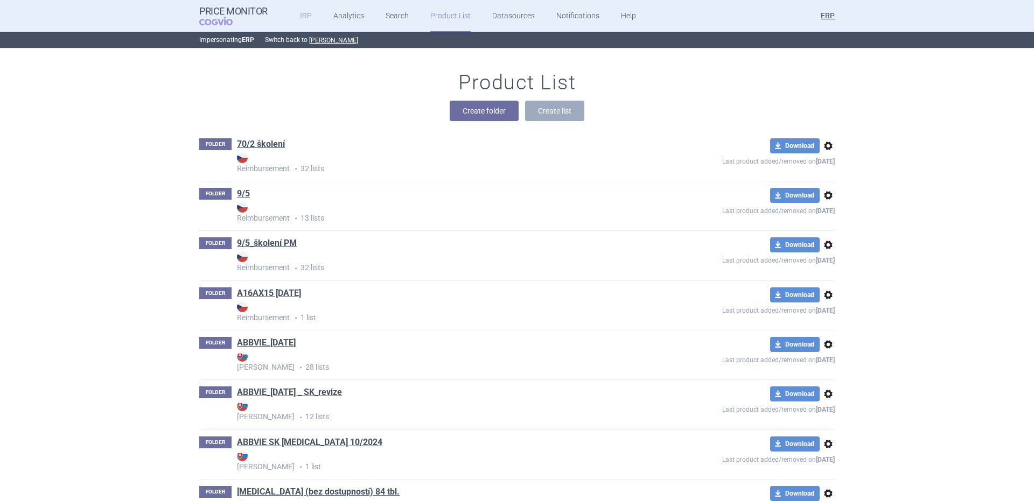
scroll to position [20113, 0]
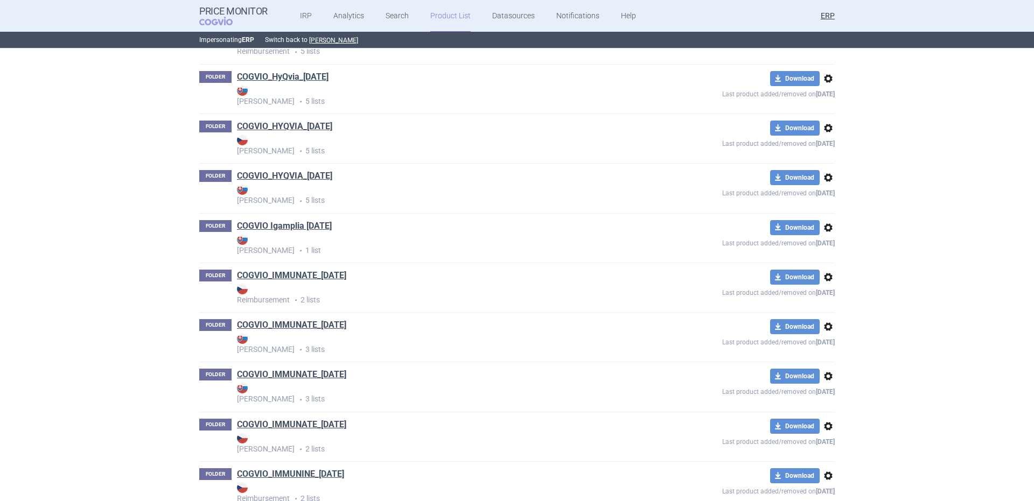
click at [299, 268] on div "FOLDER COGVIO_IMMUNATE_[DATE] Reimbursement • 2 lists download Download options…" at bounding box center [516, 287] width 635 height 49
click at [295, 278] on link "COGVIO_IMMUNATE_[DATE]" at bounding box center [291, 276] width 109 height 12
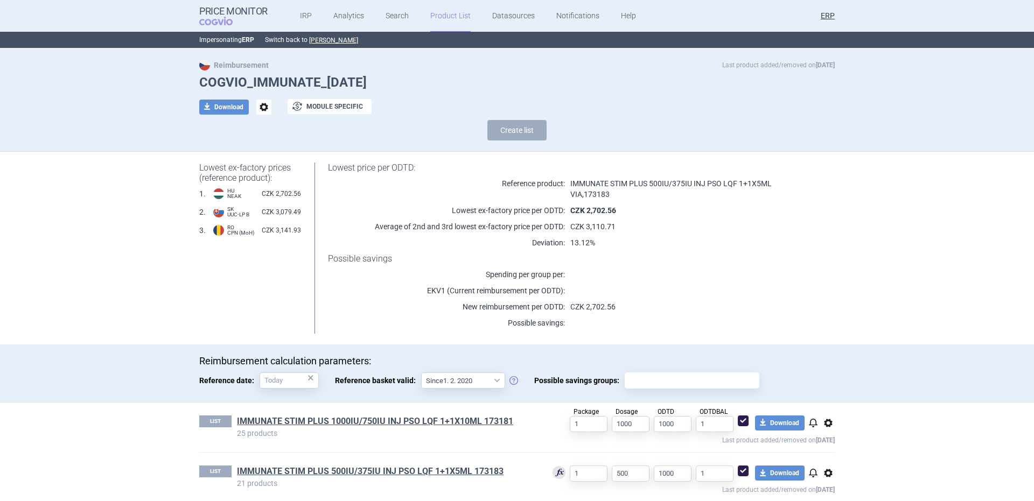
scroll to position [33, 0]
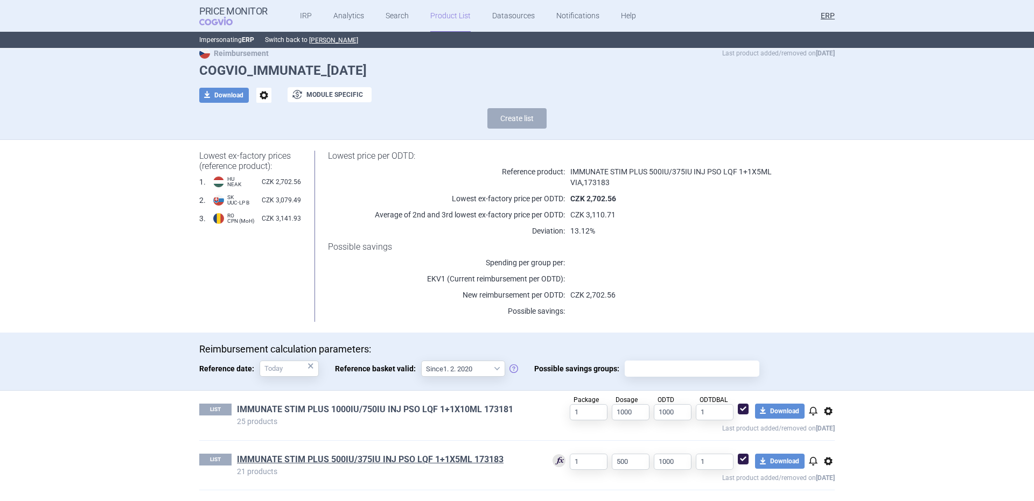
click at [422, 411] on link "IMMUNATE STIM PLUS 1000IU/750IU INJ PSO LQF 1+1X10ML 173181" at bounding box center [375, 410] width 276 height 12
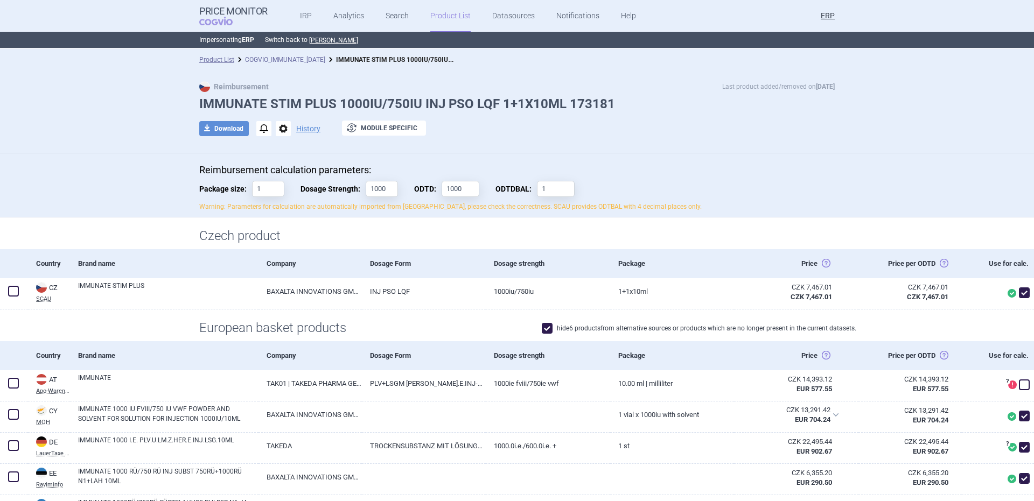
click at [296, 56] on link "COGVIO_IMMUNATE_[DATE]" at bounding box center [285, 60] width 80 height 8
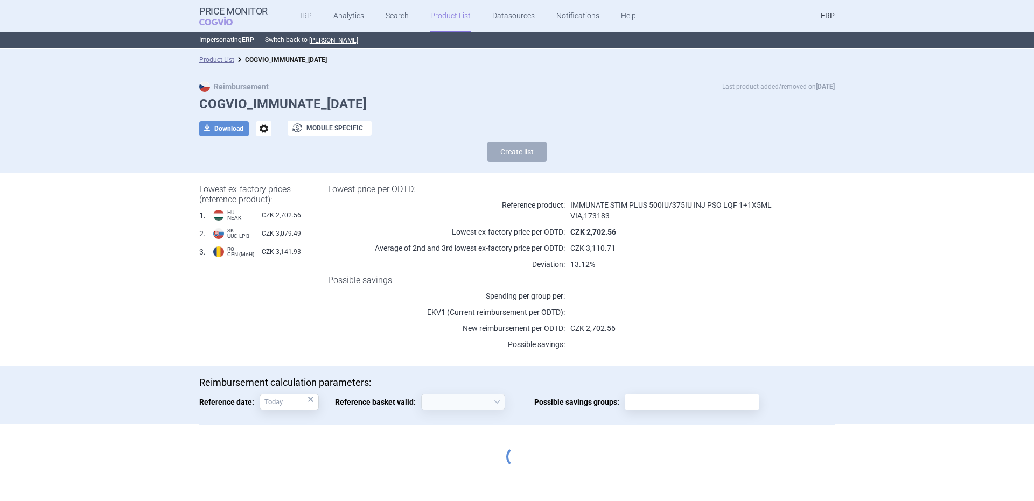
select select "[DATE]"
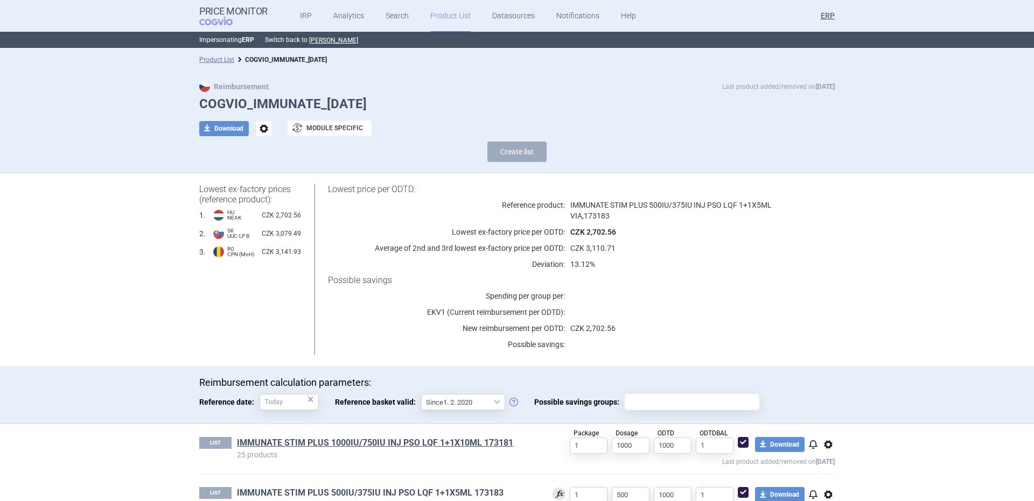
click at [346, 488] on link "IMMUNATE STIM PLUS 500IU/375IU INJ PSO LQF 1+1X5ML 173183" at bounding box center [370, 493] width 267 height 12
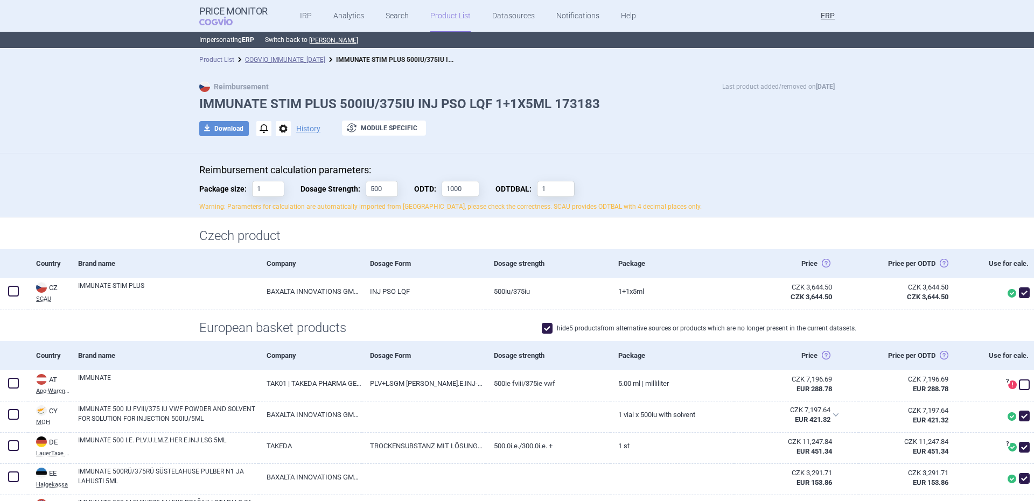
click at [201, 60] on link "Product List" at bounding box center [216, 60] width 35 height 8
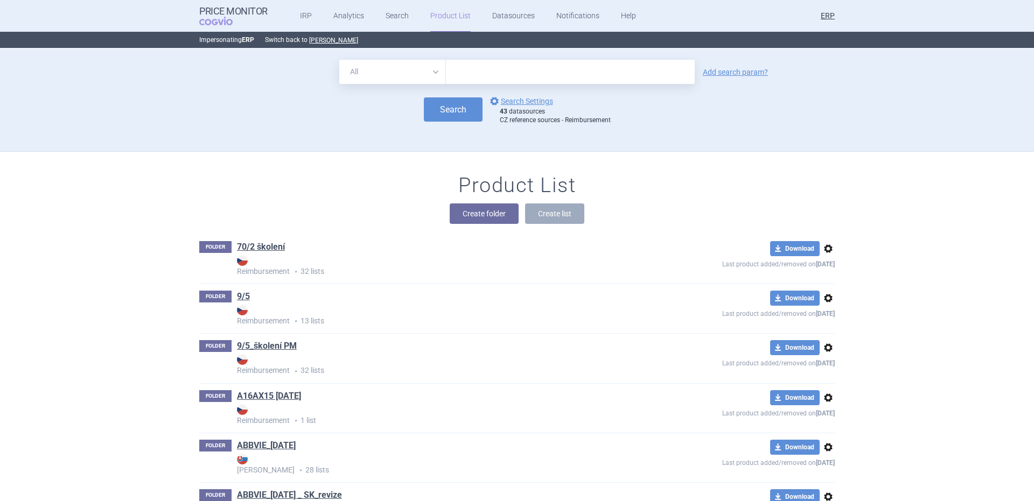
scroll to position [103, 0]
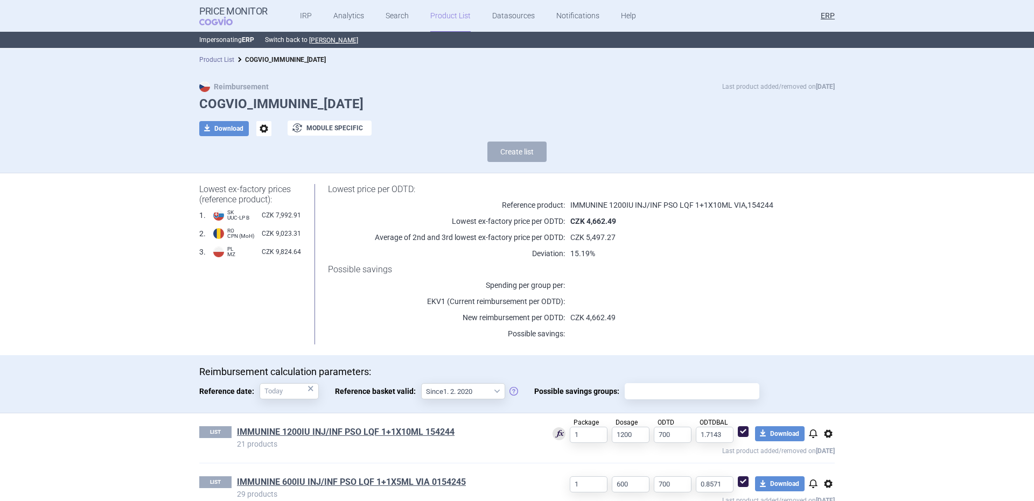
click at [217, 62] on link "Product List" at bounding box center [216, 60] width 35 height 8
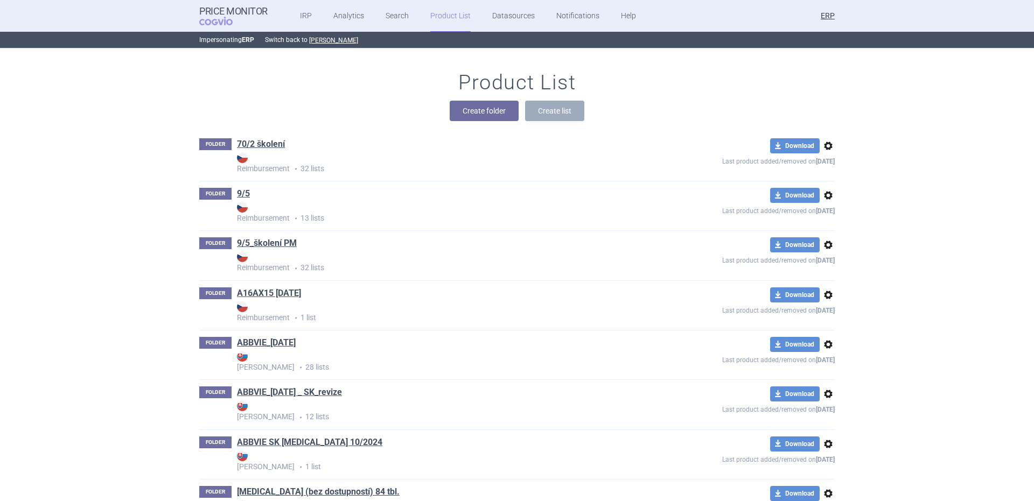
scroll to position [22689, 0]
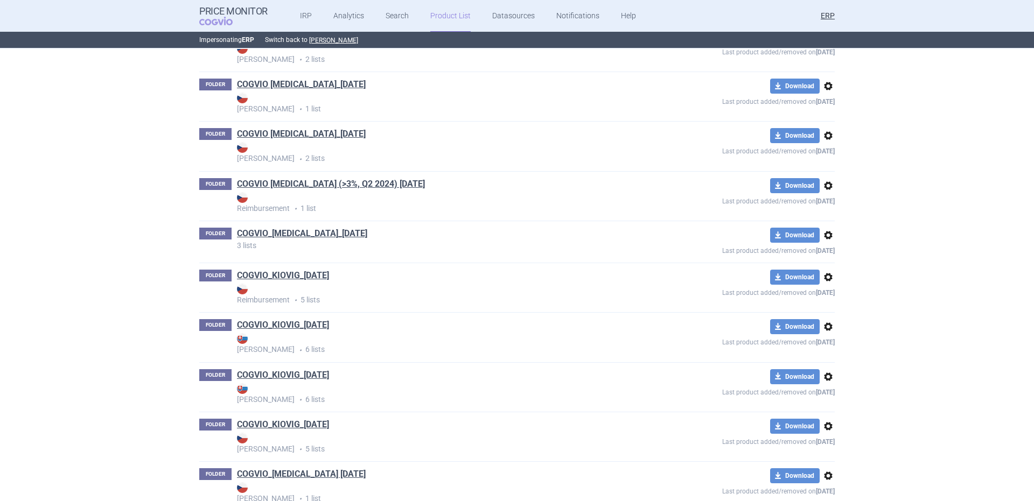
drag, startPoint x: 287, startPoint y: 278, endPoint x: 293, endPoint y: 292, distance: 15.9
click at [286, 278] on link "COGVIO_KIOVIG_[DATE]" at bounding box center [283, 276] width 92 height 12
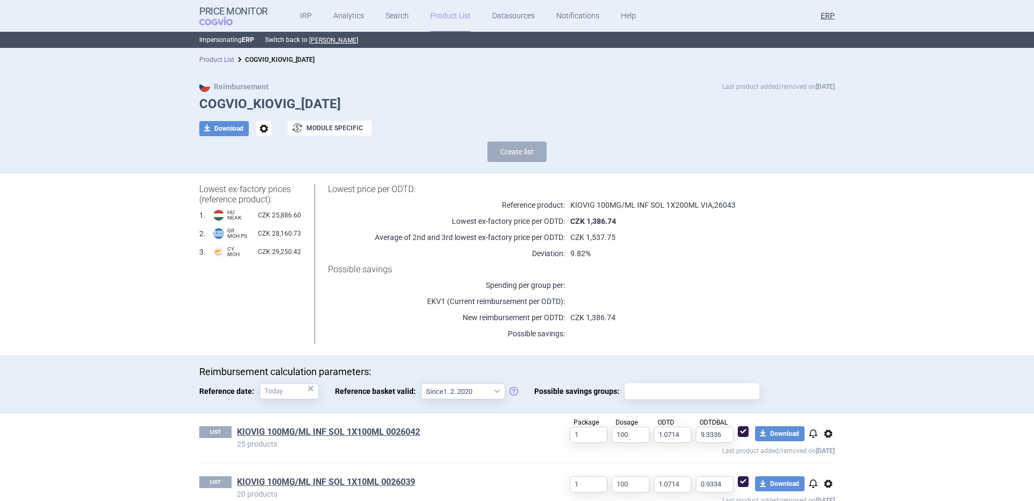
click at [220, 59] on link "Product List" at bounding box center [216, 60] width 35 height 8
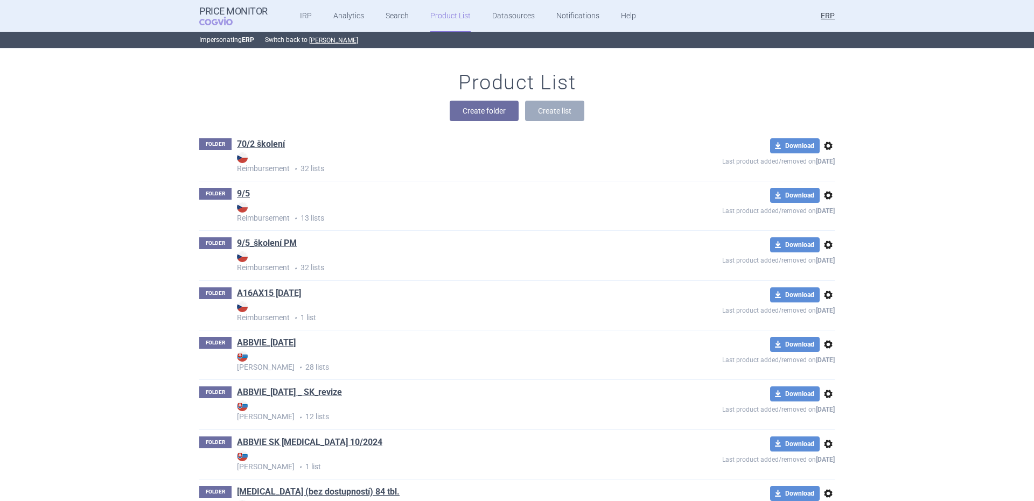
scroll to position [25764, 0]
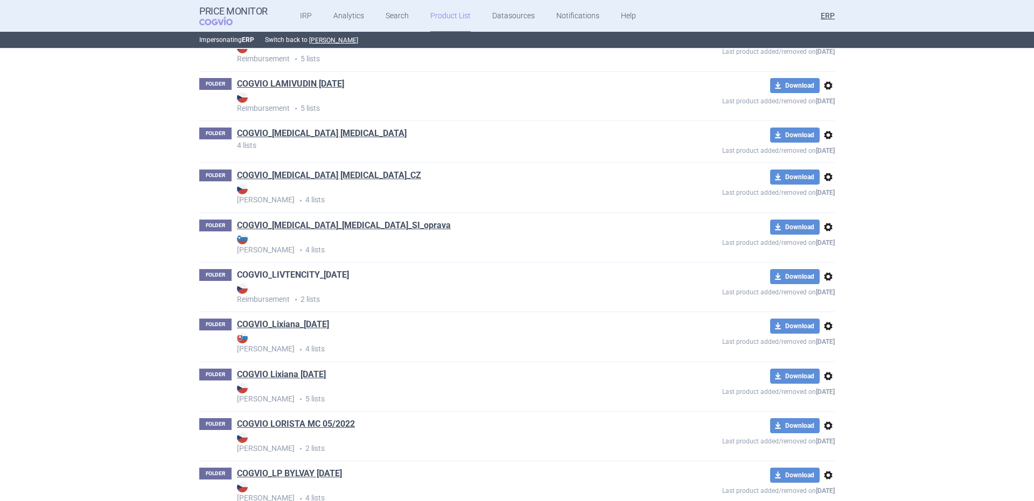
click at [344, 278] on link "COGVIO_LIVTENCITY_[DATE]" at bounding box center [293, 275] width 112 height 12
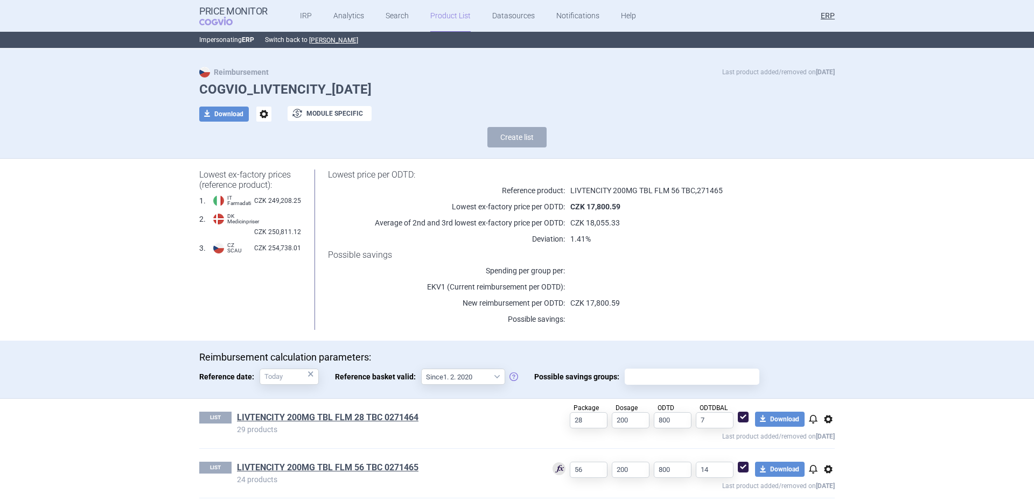
scroll to position [23, 0]
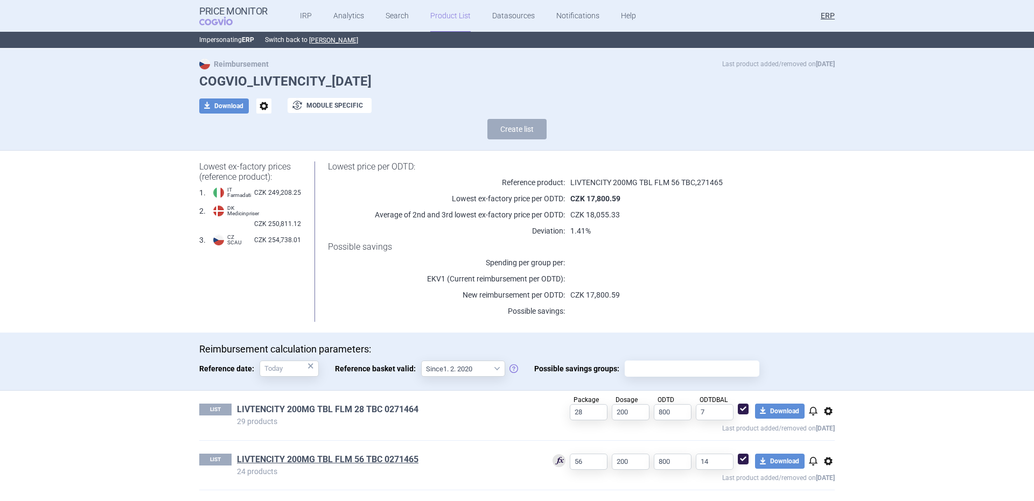
drag, startPoint x: 331, startPoint y: 402, endPoint x: 331, endPoint y: 411, distance: 9.2
drag, startPoint x: 357, startPoint y: 452, endPoint x: 356, endPoint y: 464, distance: 11.4
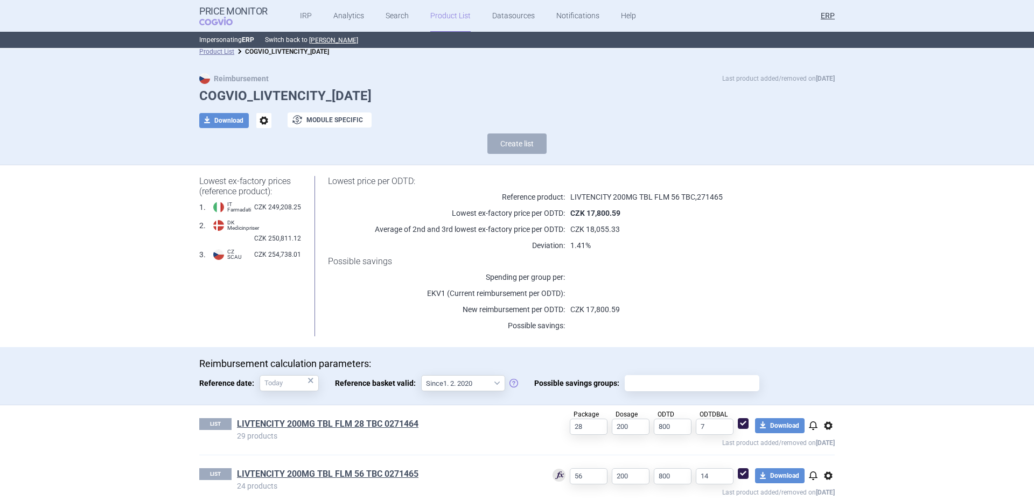
scroll to position [0, 0]
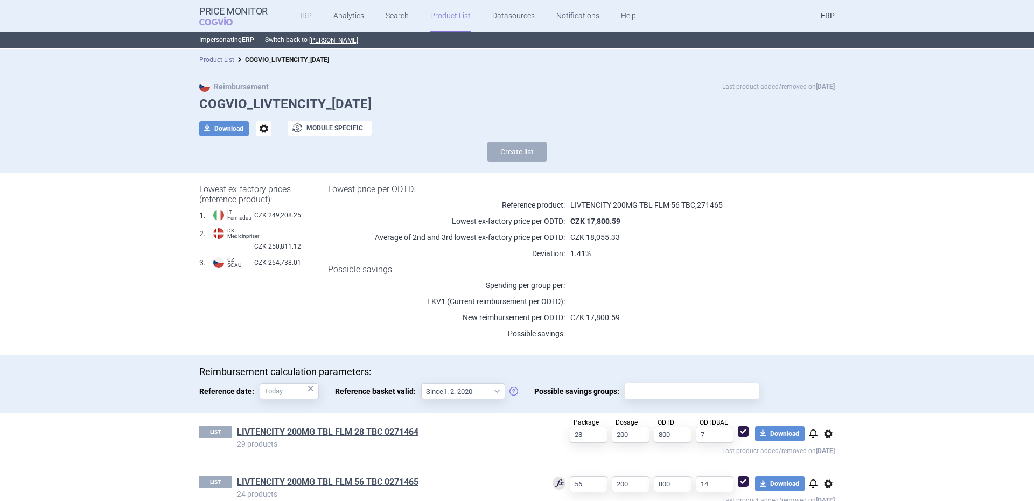
click at [214, 58] on link "Product List" at bounding box center [216, 60] width 35 height 8
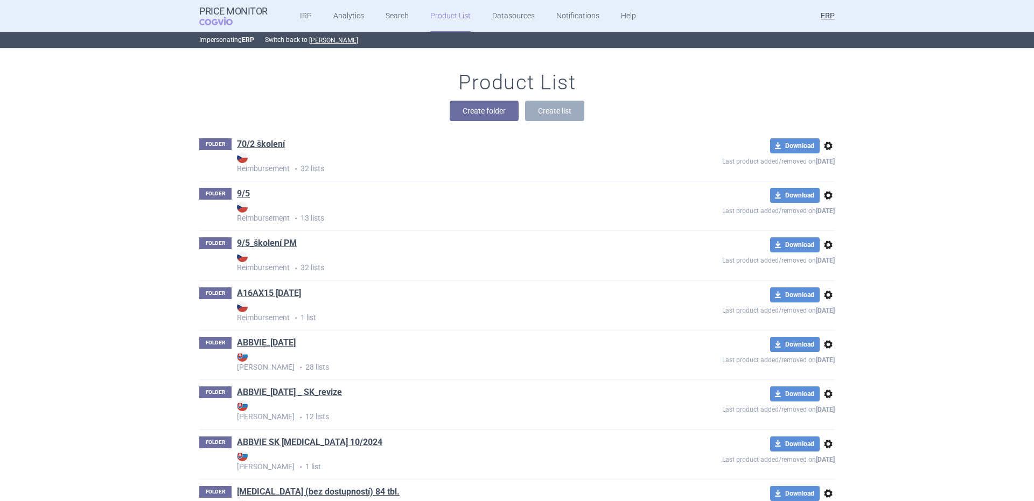
scroll to position [28639, 0]
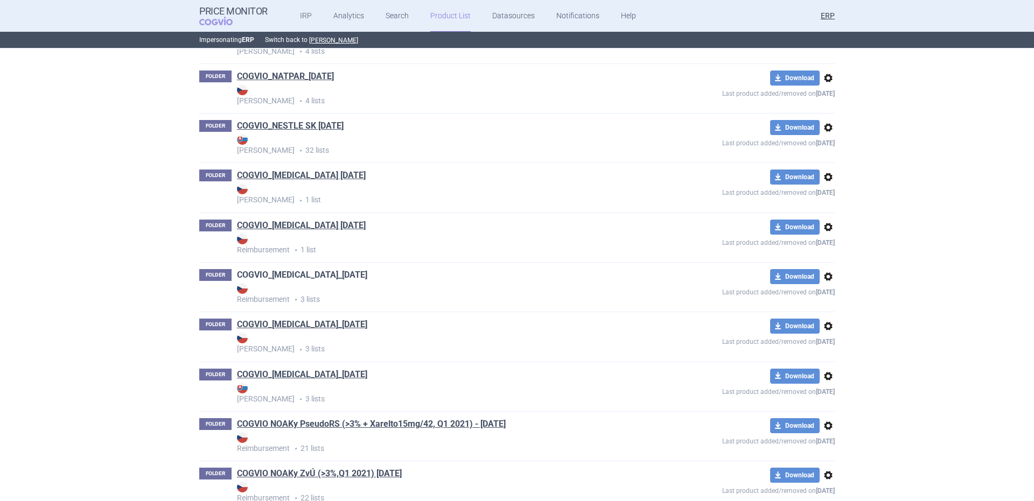
click at [326, 274] on link "COGVIO_[MEDICAL_DATA]_[DATE]" at bounding box center [302, 275] width 130 height 12
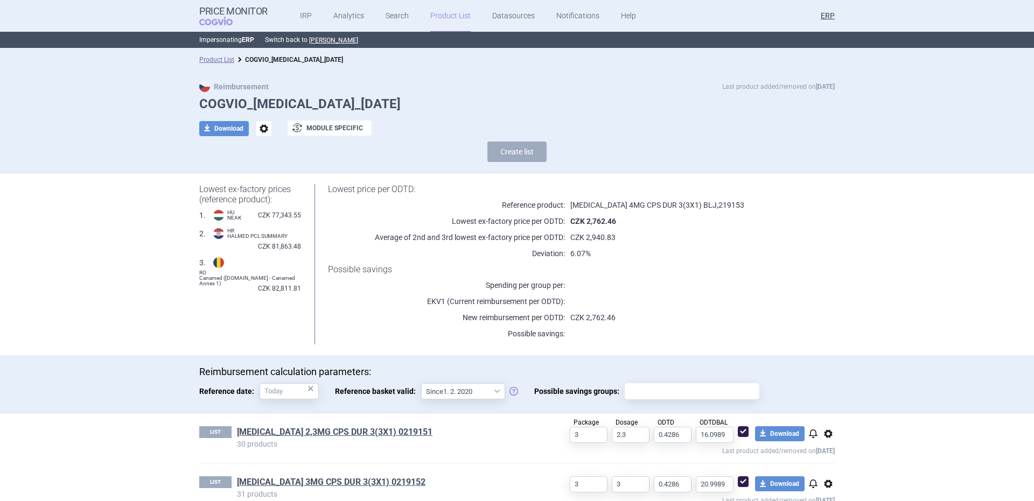
drag, startPoint x: 213, startPoint y: 61, endPoint x: 367, endPoint y: 8, distance: 163.7
click at [213, 61] on link "Product List" at bounding box center [216, 60] width 35 height 8
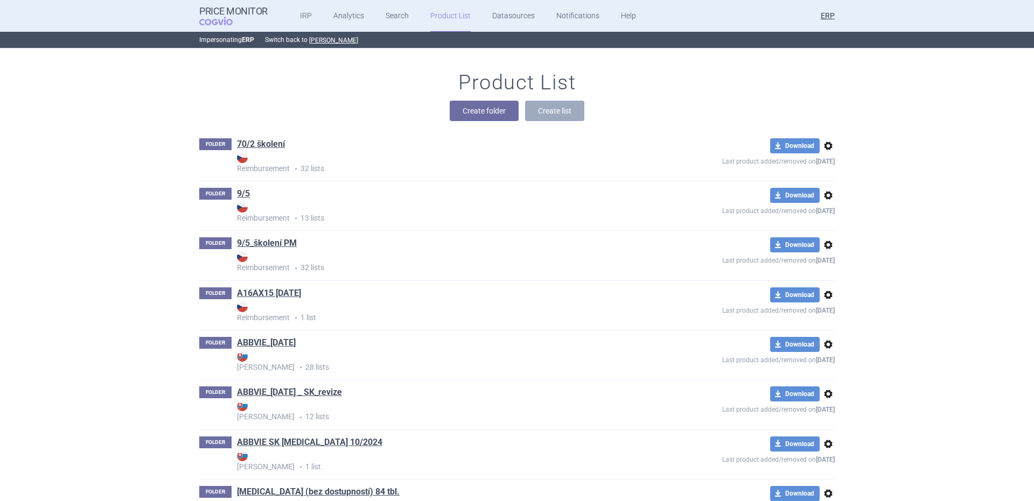
scroll to position [32259, 0]
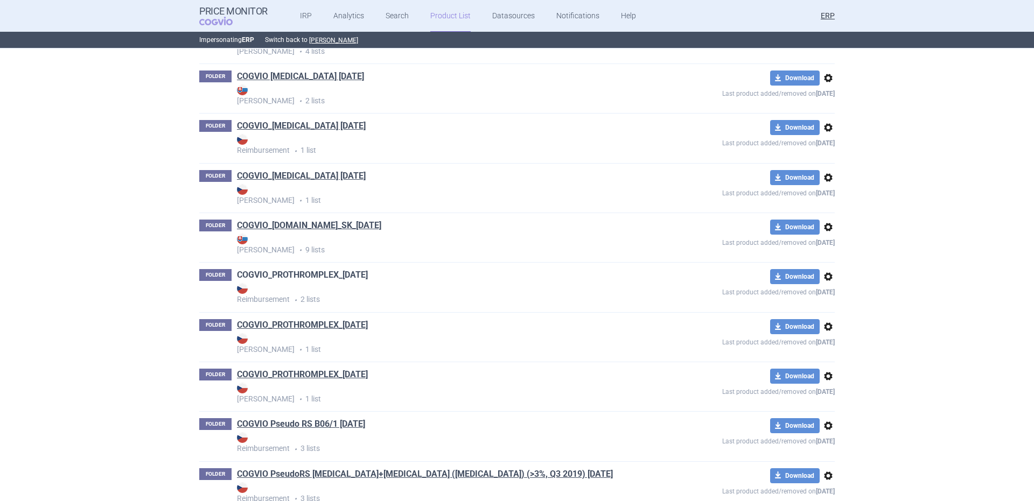
click at [351, 277] on link "COGVIO_PROTHROMPLEX_[DATE]" at bounding box center [302, 275] width 131 height 12
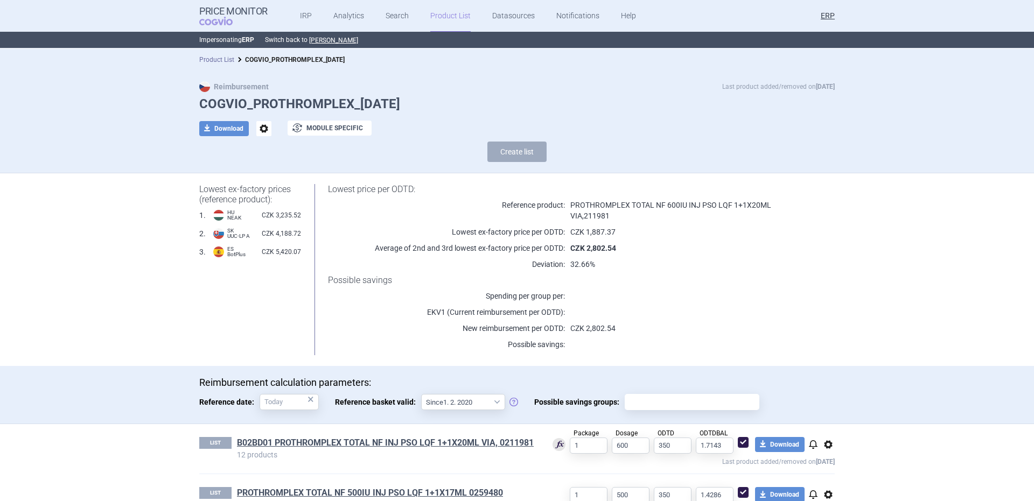
click at [224, 62] on link "Product List" at bounding box center [216, 60] width 35 height 8
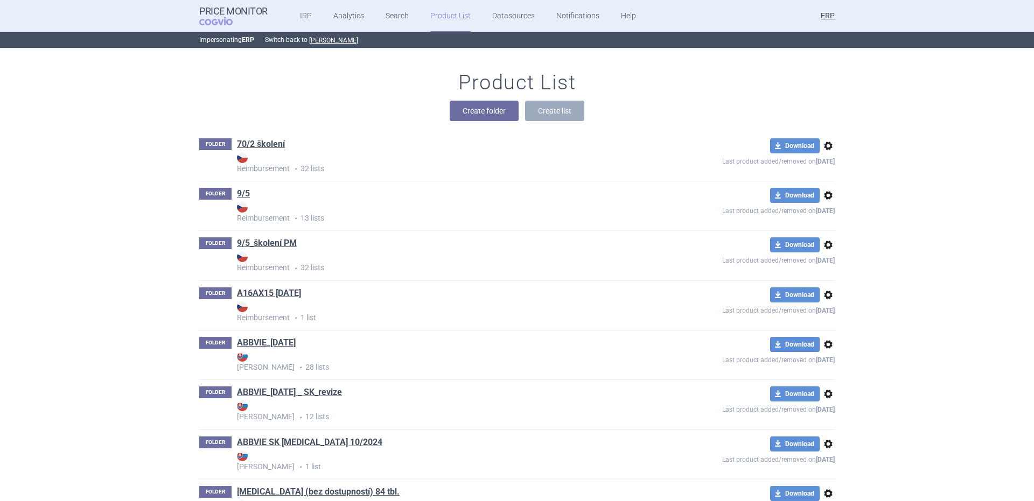
scroll to position [33353, 0]
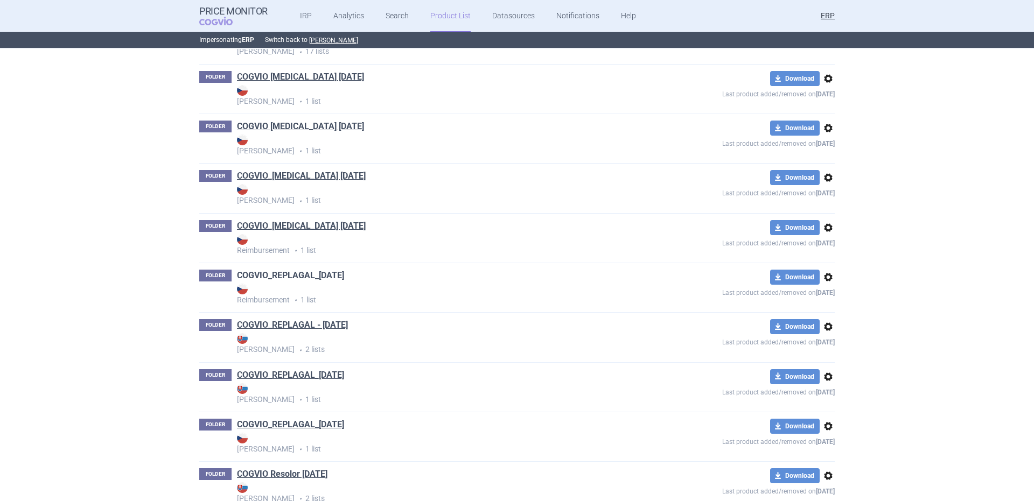
click at [344, 275] on link "COGVIO_REPLAGAL_[DATE]" at bounding box center [290, 276] width 107 height 12
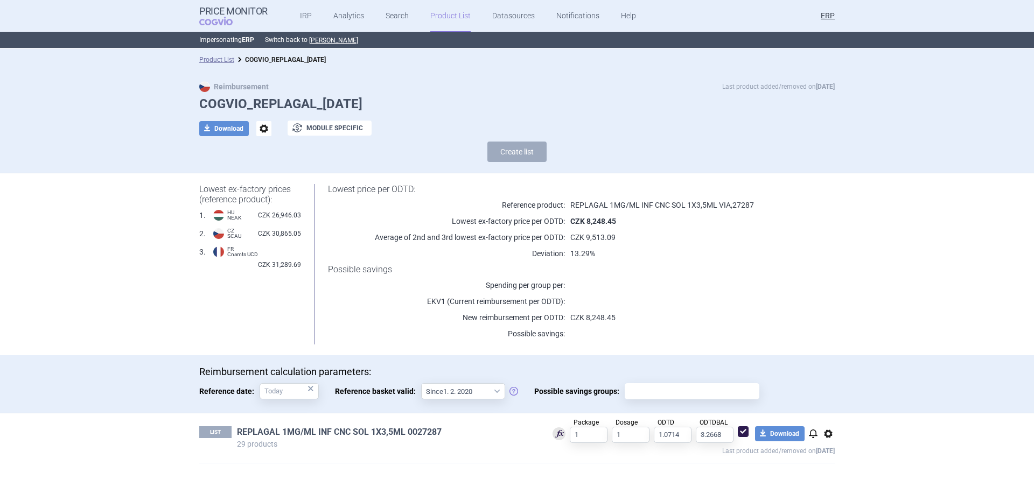
click at [299, 431] on link "REPLAGAL 1MG/ML INF CNC SOL 1X3,5ML 0027287" at bounding box center [339, 433] width 205 height 12
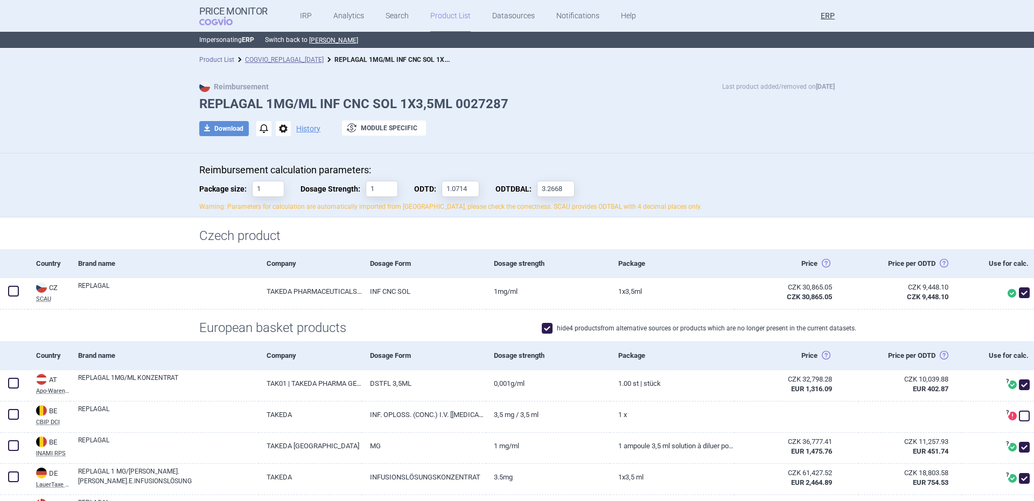
click at [222, 61] on link "Product List" at bounding box center [216, 60] width 35 height 8
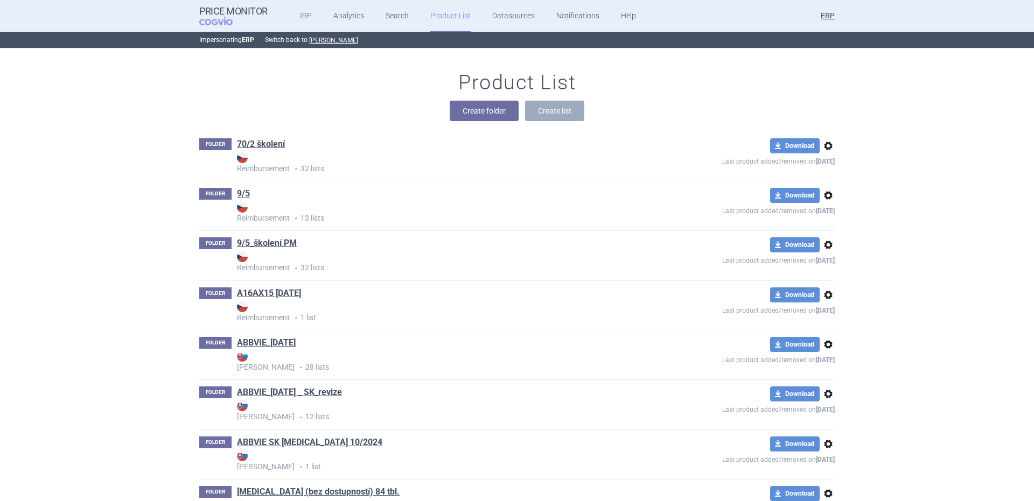
scroll to position [33800, 0]
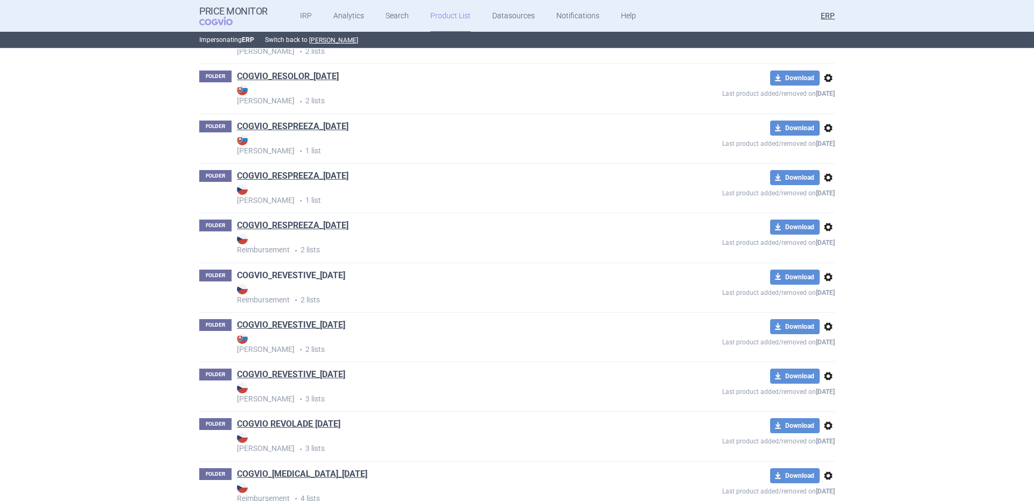
click at [328, 272] on link "COGVIO_REVESTIVE_[DATE]" at bounding box center [291, 276] width 108 height 12
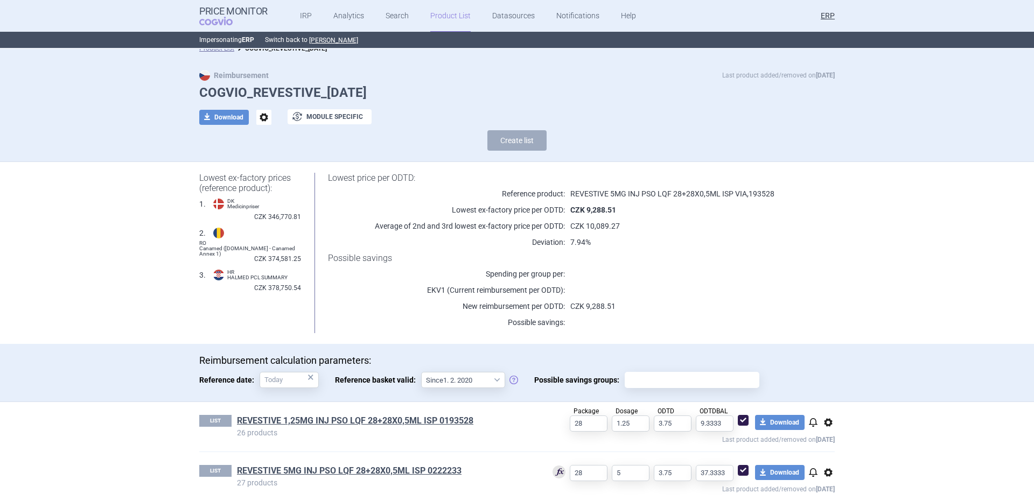
scroll to position [23, 0]
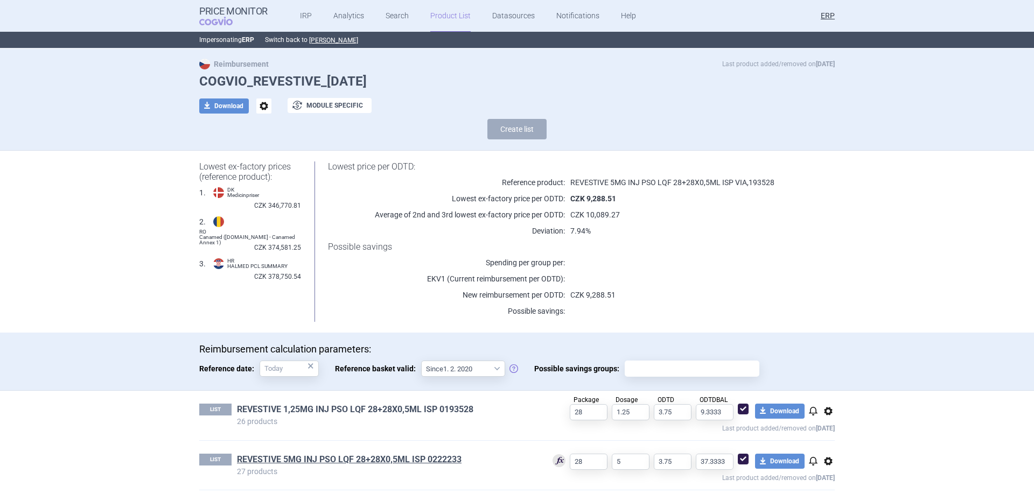
click at [320, 415] on link "REVESTIVE 1,25MG INJ PSO LQF 28+28X0,5ML ISP 0193528" at bounding box center [355, 410] width 236 height 12
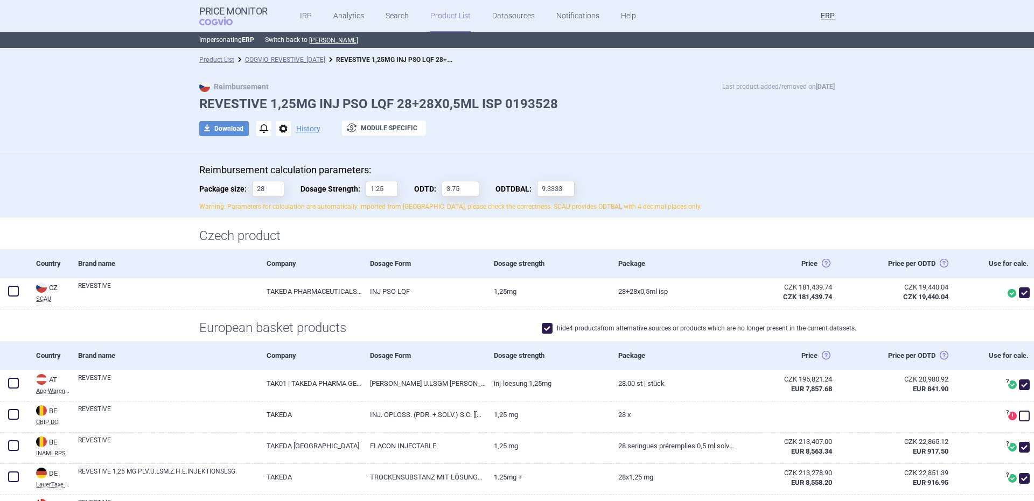
click at [300, 53] on div "Product List COGVIO_REVESTIVE_[DATE] REVESTIVE 1,25MG INJ PSO LQF 28+28X0,5ML I…" at bounding box center [517, 60] width 1034 height 22
click at [300, 59] on link "COGVIO_REVESTIVE_[DATE]" at bounding box center [285, 60] width 80 height 8
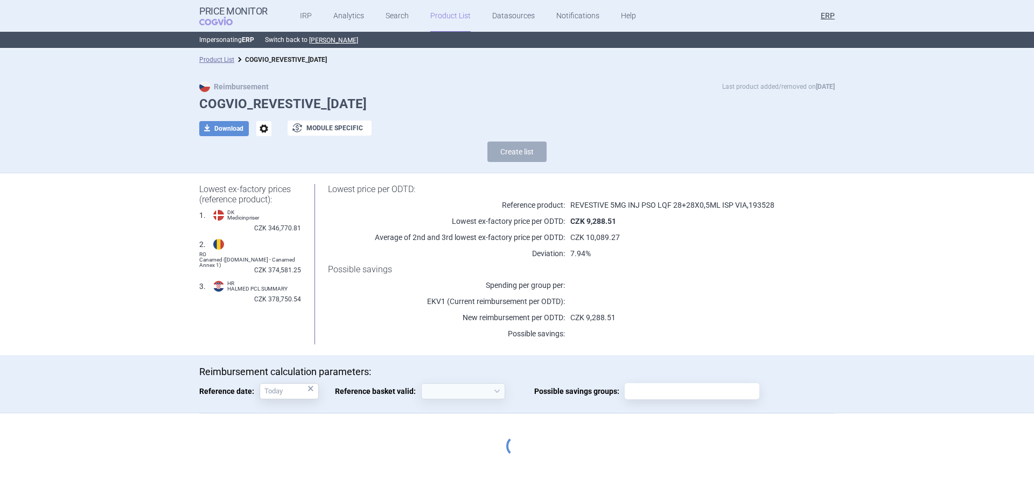
select select "[DATE]"
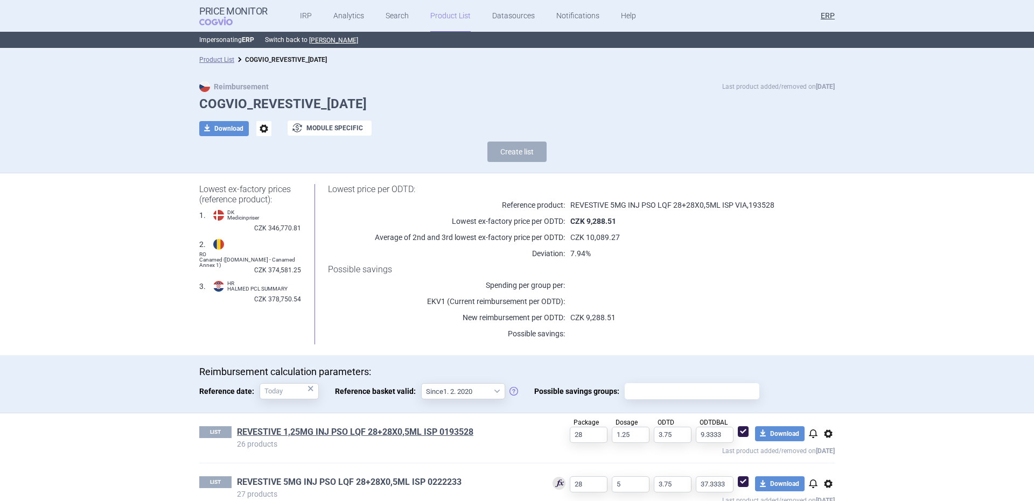
click at [365, 478] on link "REVESTIVE 5MG INJ PSO LQF 28+28X0,5ML ISP 0222233" at bounding box center [349, 483] width 225 height 12
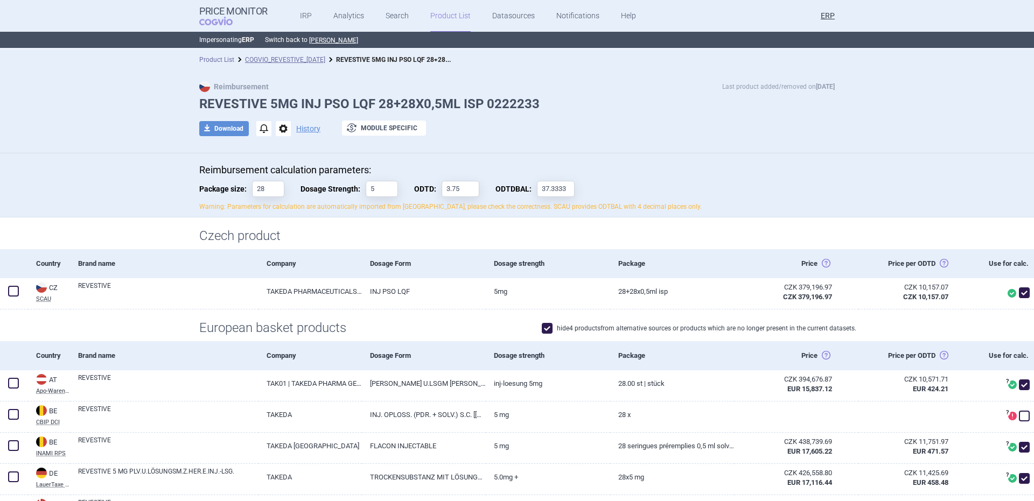
click at [221, 60] on link "Product List" at bounding box center [216, 60] width 35 height 8
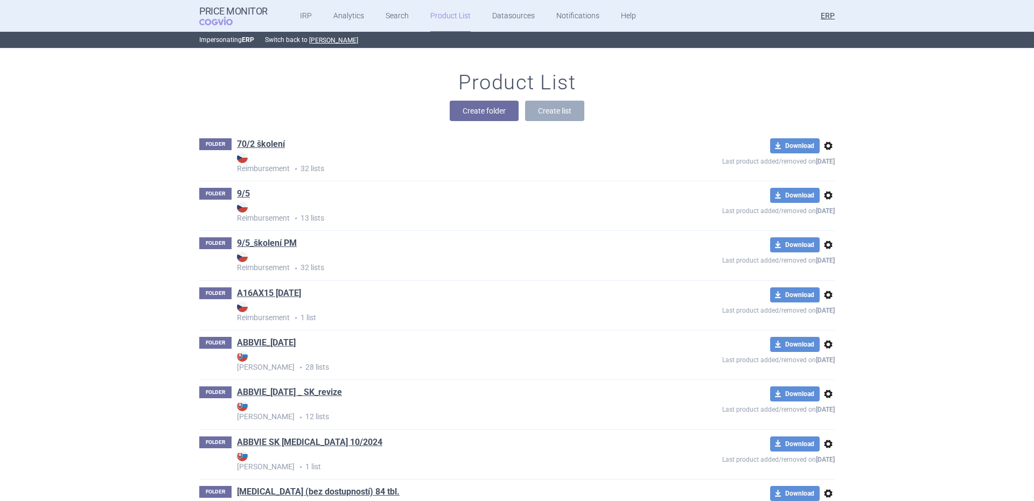
scroll to position [33999, 0]
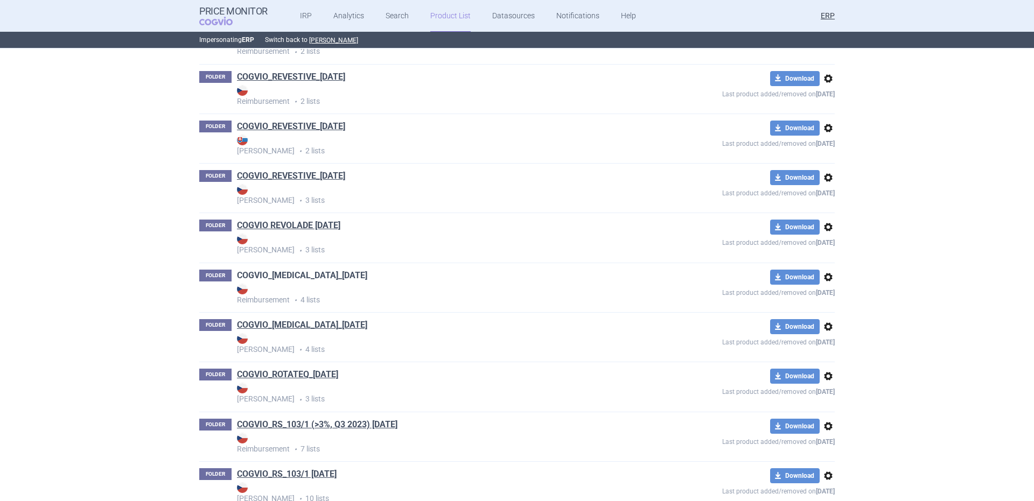
click at [319, 276] on link "COGVIO_[MEDICAL_DATA]_[DATE]" at bounding box center [302, 276] width 130 height 12
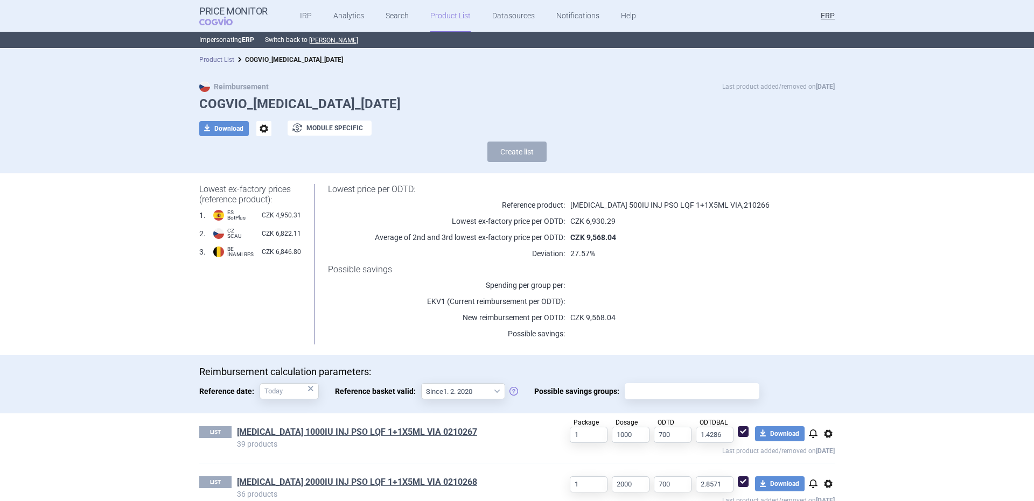
click at [218, 59] on link "Product List" at bounding box center [216, 60] width 35 height 8
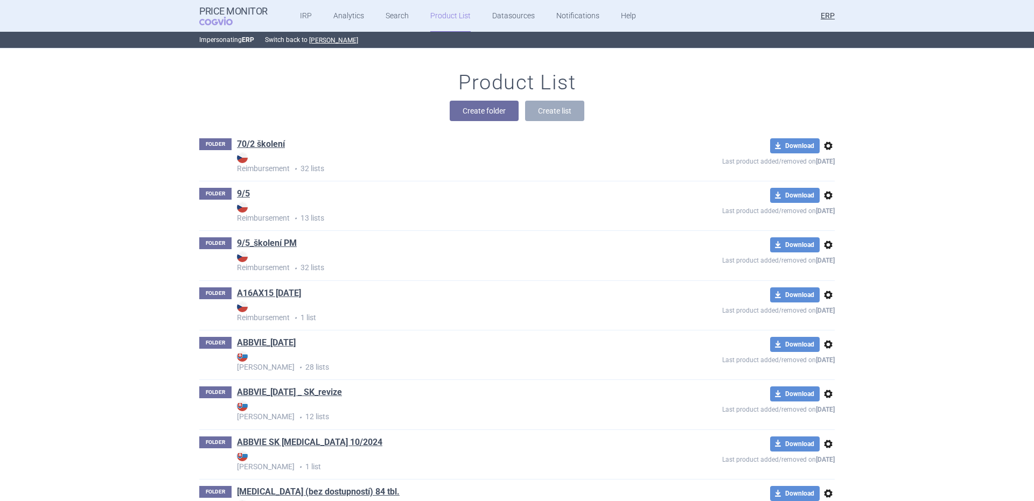
scroll to position [40718, 0]
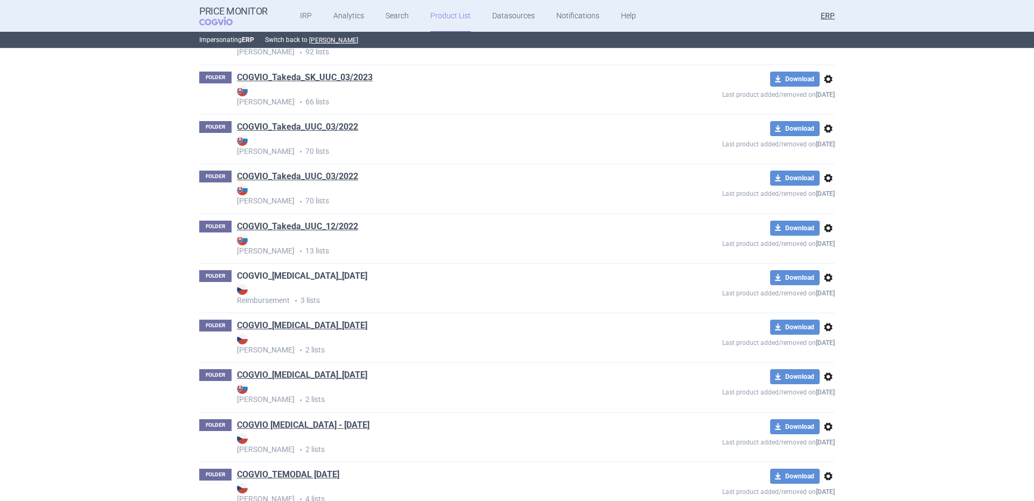
click at [300, 270] on link "COGVIO_[MEDICAL_DATA]_[DATE]" at bounding box center [302, 276] width 130 height 12
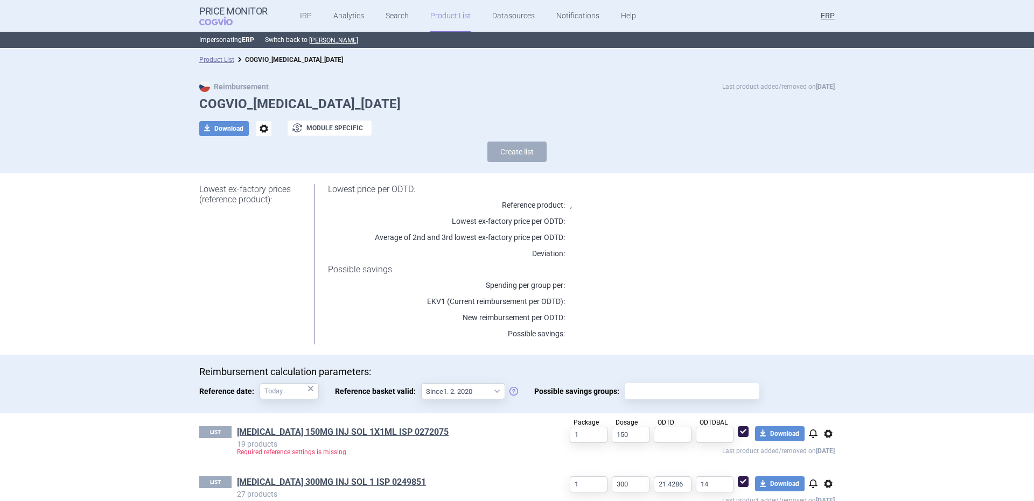
scroll to position [72, 0]
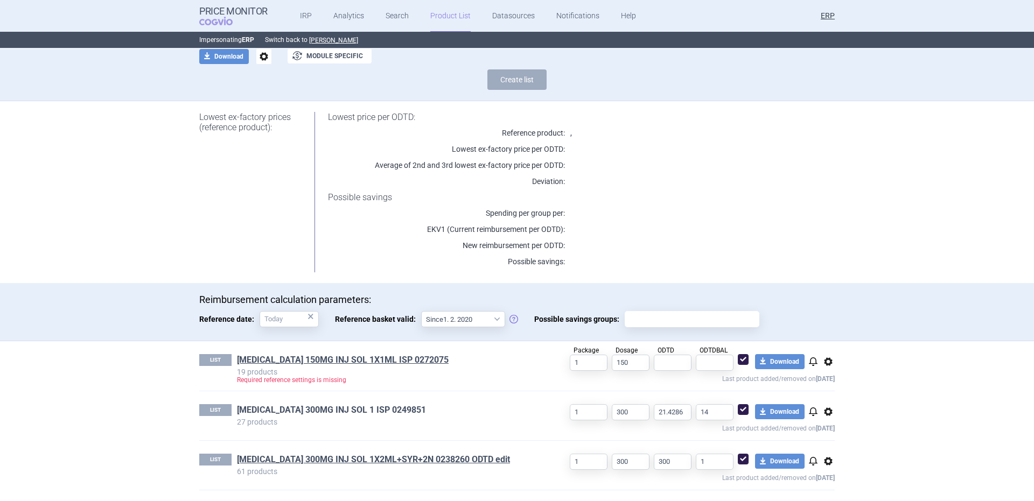
drag, startPoint x: 326, startPoint y: 401, endPoint x: 324, endPoint y: 410, distance: 10.1
drag, startPoint x: 339, startPoint y: 462, endPoint x: 411, endPoint y: 355, distance: 128.9
click at [411, 354] on div "LIST [MEDICAL_DATA] 150MG INJ SOL 1X1ML ISP 0272075 19 products Required refere…" at bounding box center [516, 366] width 635 height 50
